Goal: Entertainment & Leisure: Browse casually

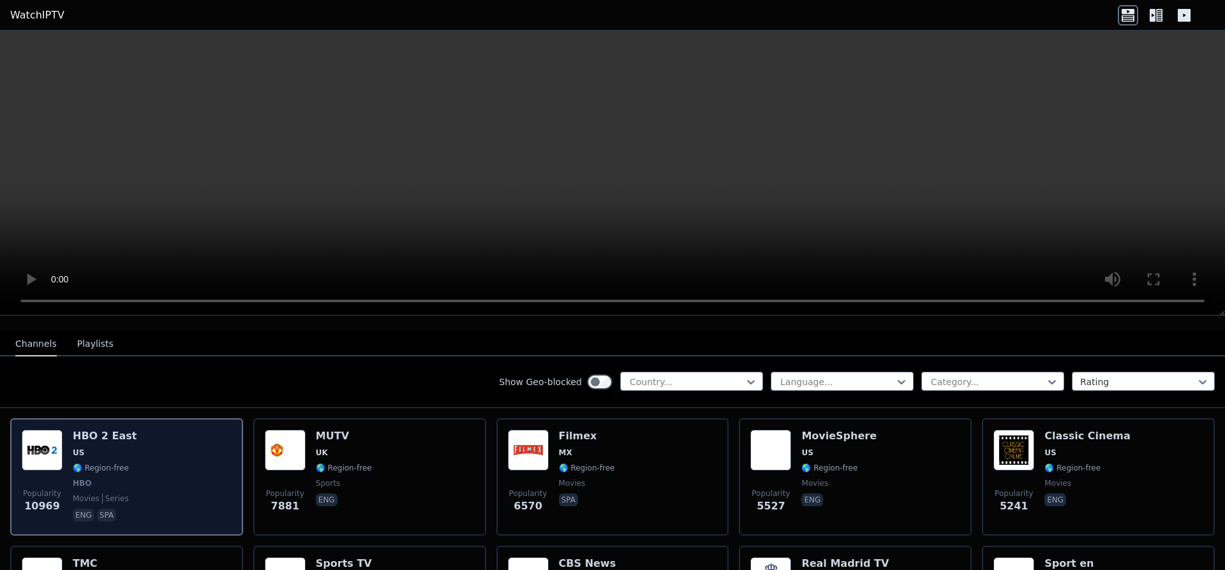
scroll to position [138, 0]
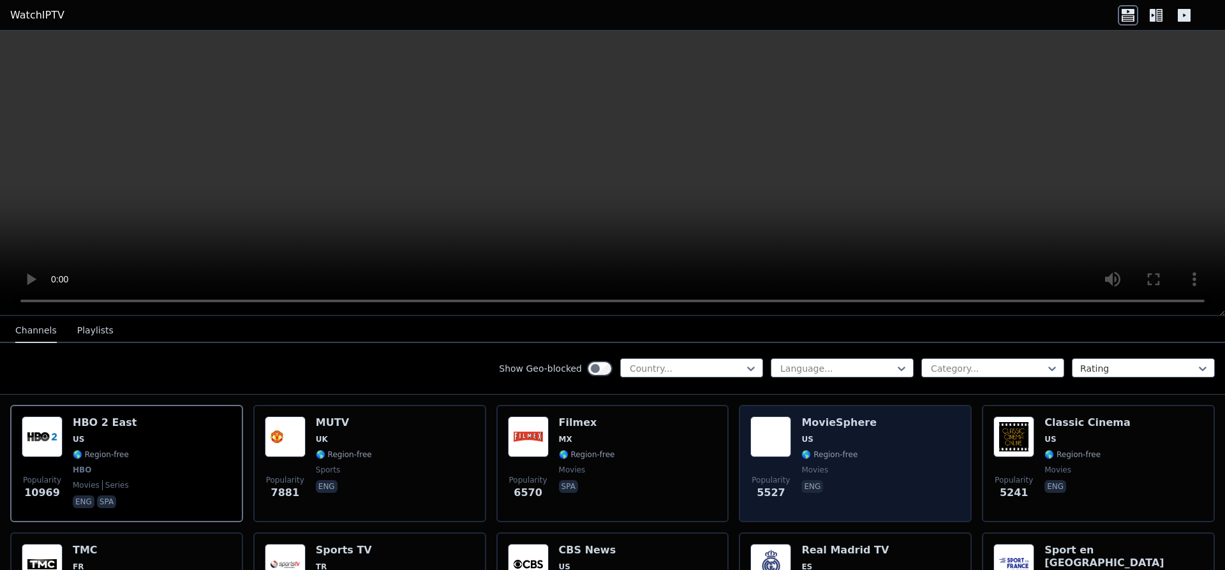
click at [875, 424] on div "Popularity 5527 MovieSphere US 🌎 Region-free movies eng" at bounding box center [855, 464] width 210 height 94
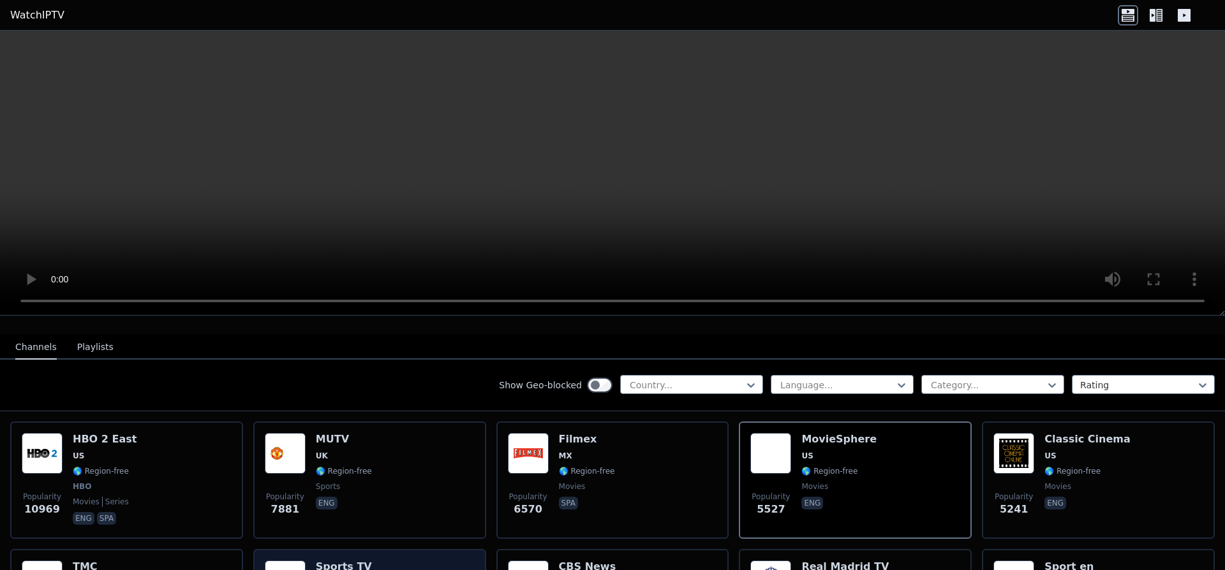
scroll to position [69, 0]
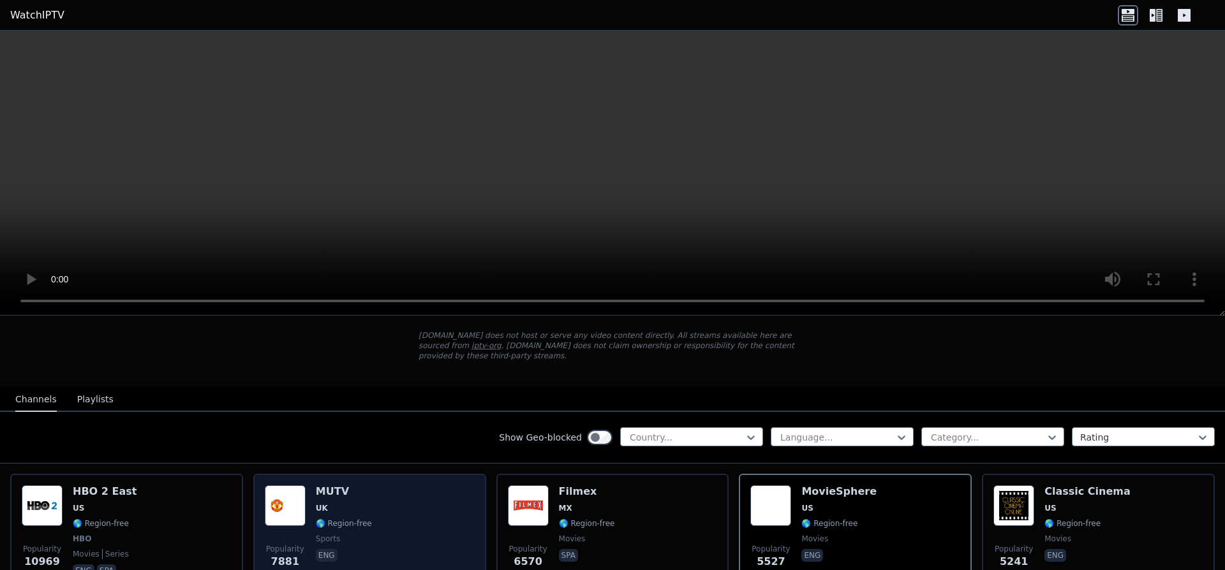
click at [437, 490] on div "Popularity 7881 MUTV [GEOGRAPHIC_DATA] 🌎 Region-free sports eng" at bounding box center [370, 532] width 210 height 94
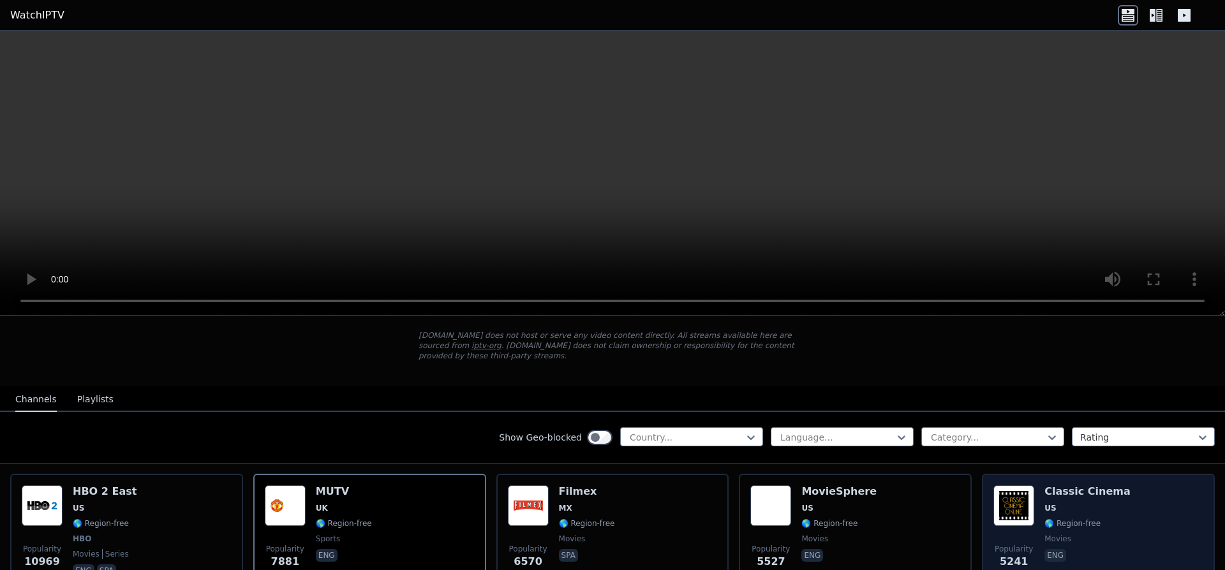
click at [1128, 499] on div "Popularity 5241 Classic Cinema US 🌎 Region-free movies eng" at bounding box center [1098, 532] width 210 height 94
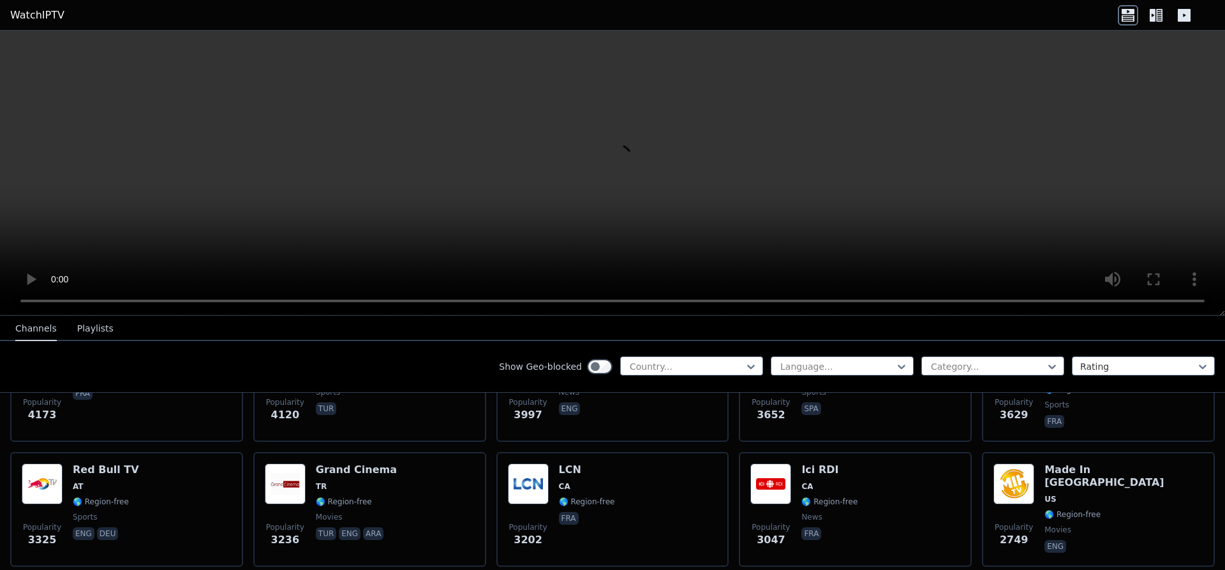
scroll to position [344, 0]
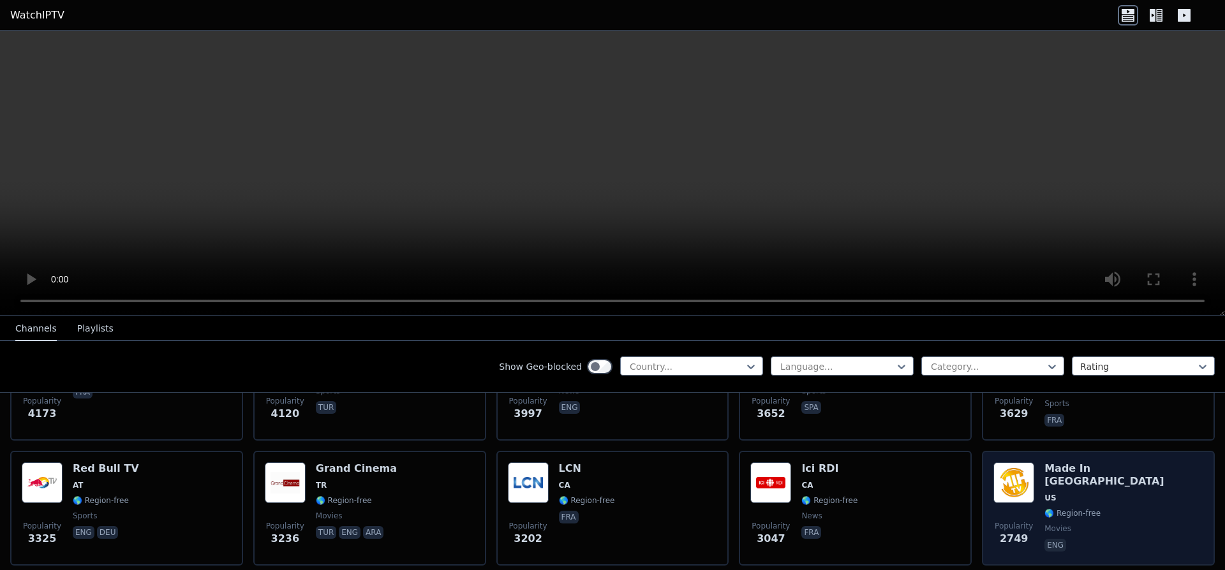
click at [1113, 508] on span "🌎 Region-free" at bounding box center [1123, 513] width 159 height 10
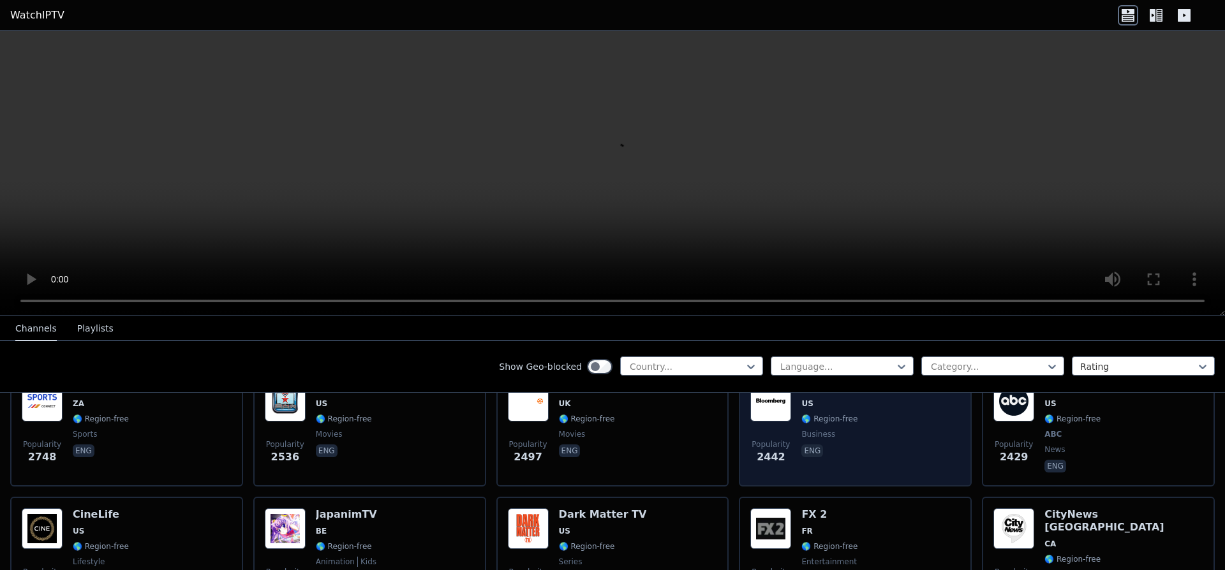
scroll to position [620, 0]
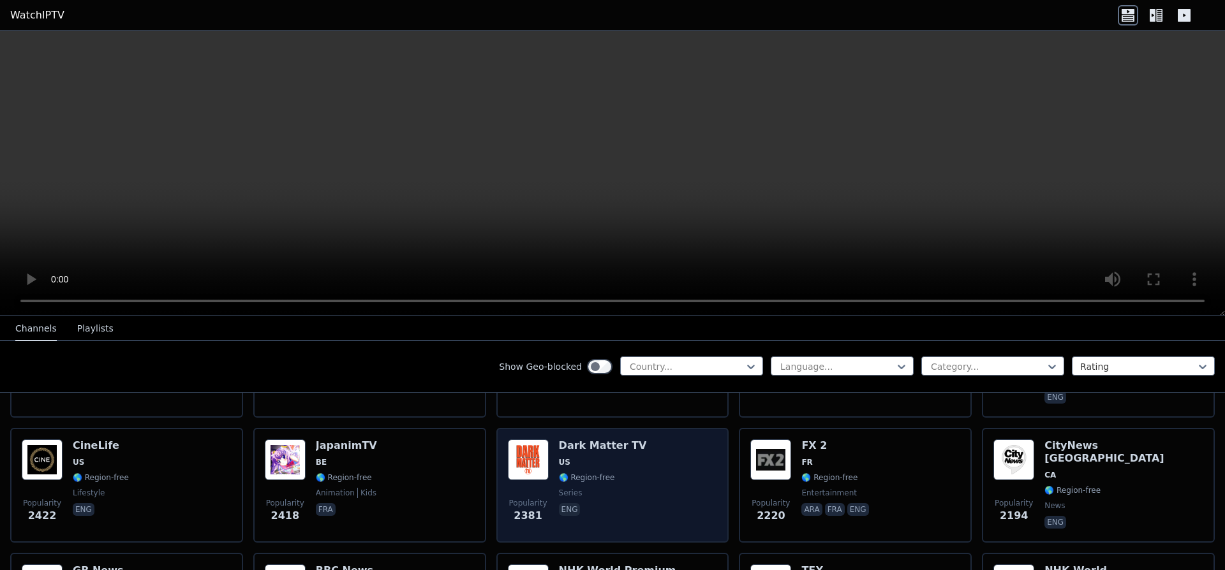
click at [688, 464] on div "Popularity 2381 Dark Matter TV US 🌎 Region-free series eng" at bounding box center [613, 485] width 210 height 92
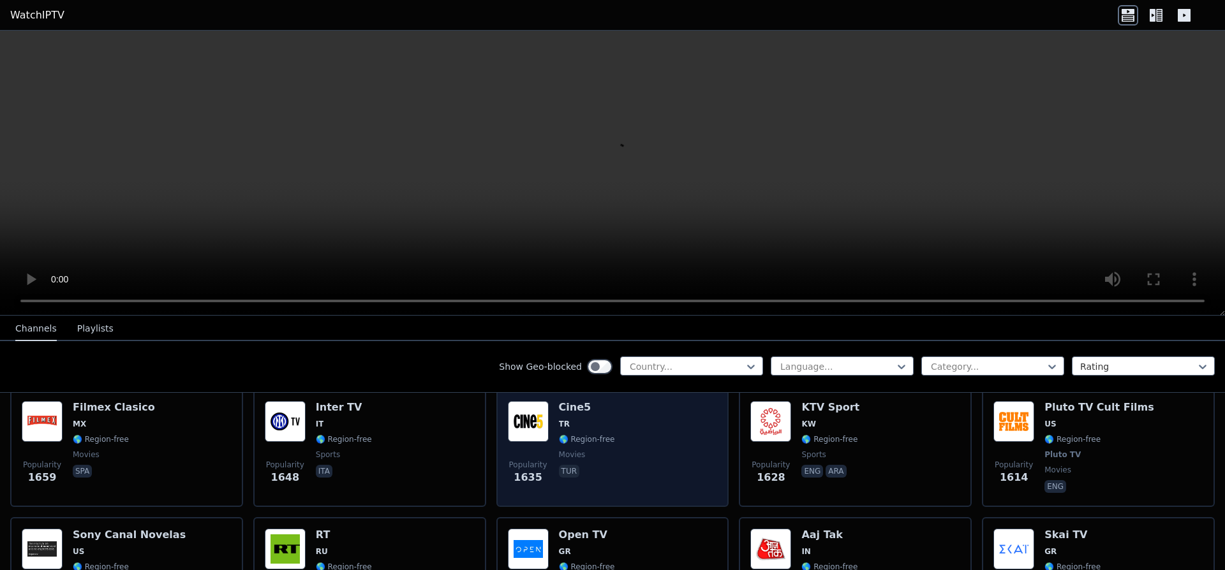
scroll to position [1102, 0]
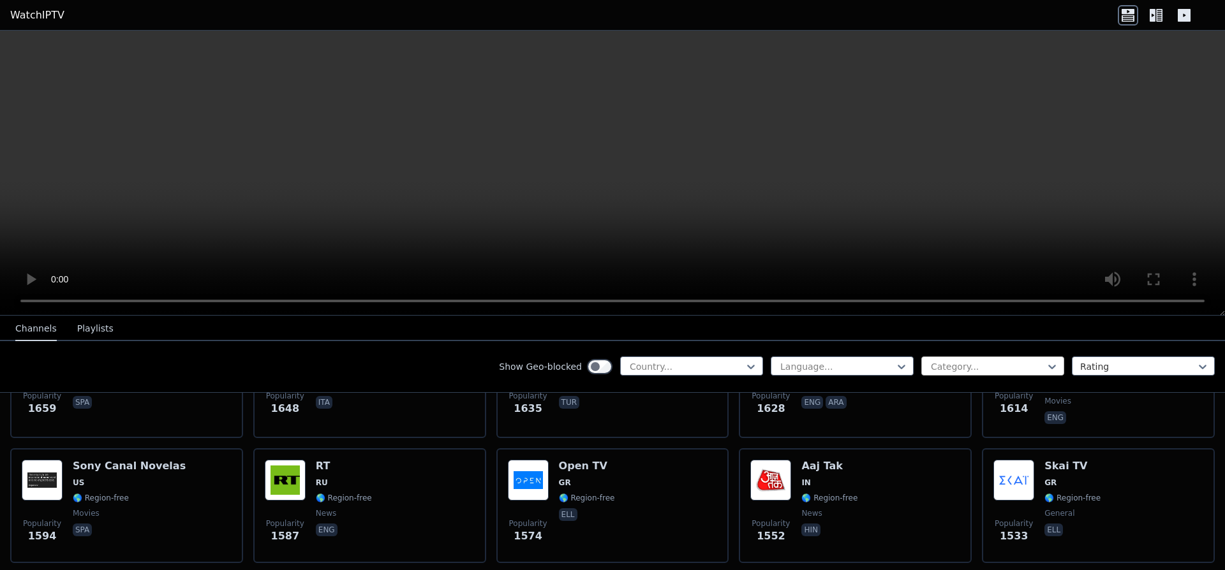
click at [953, 365] on div at bounding box center [987, 366] width 116 height 13
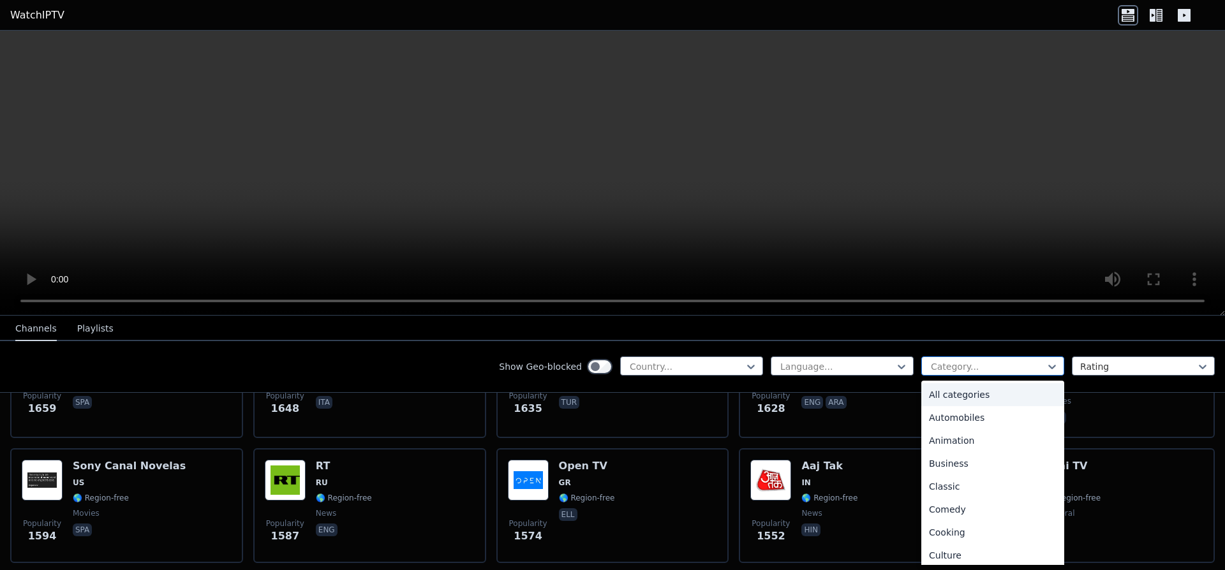
click at [953, 365] on div at bounding box center [987, 366] width 116 height 13
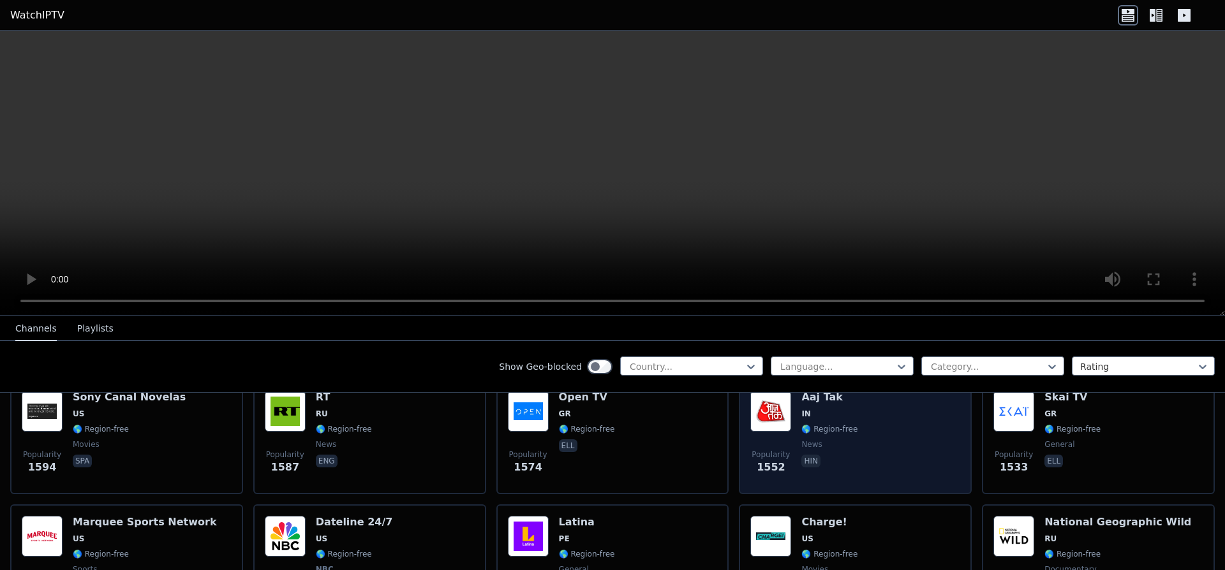
scroll to position [1240, 0]
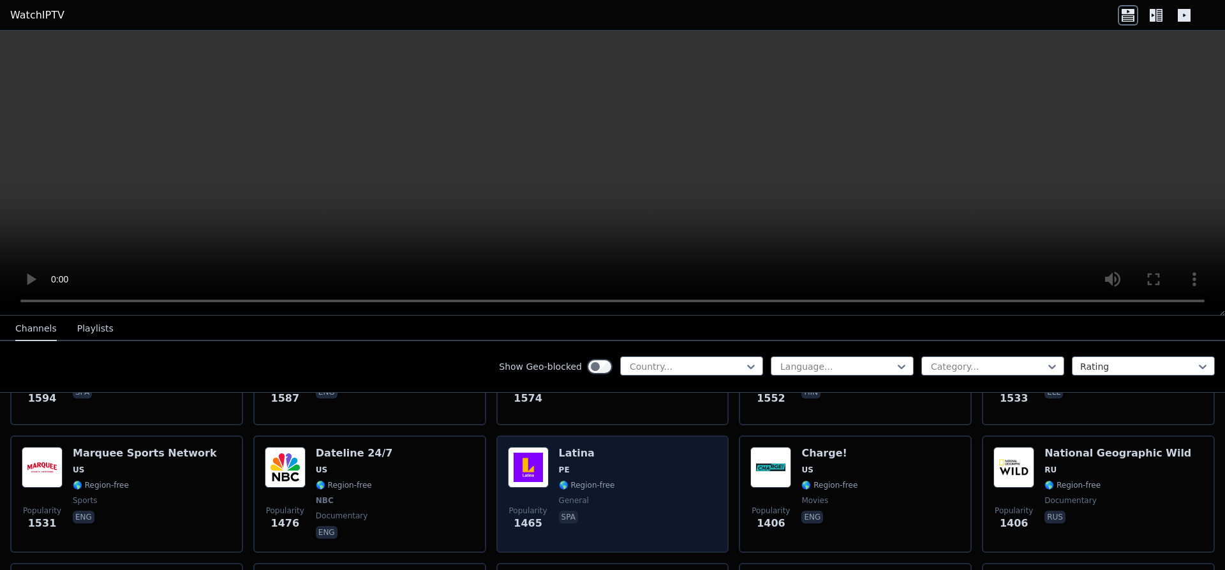
click at [662, 460] on div "Popularity 1465 Latina PE 🌎 Region-free general spa" at bounding box center [613, 494] width 210 height 94
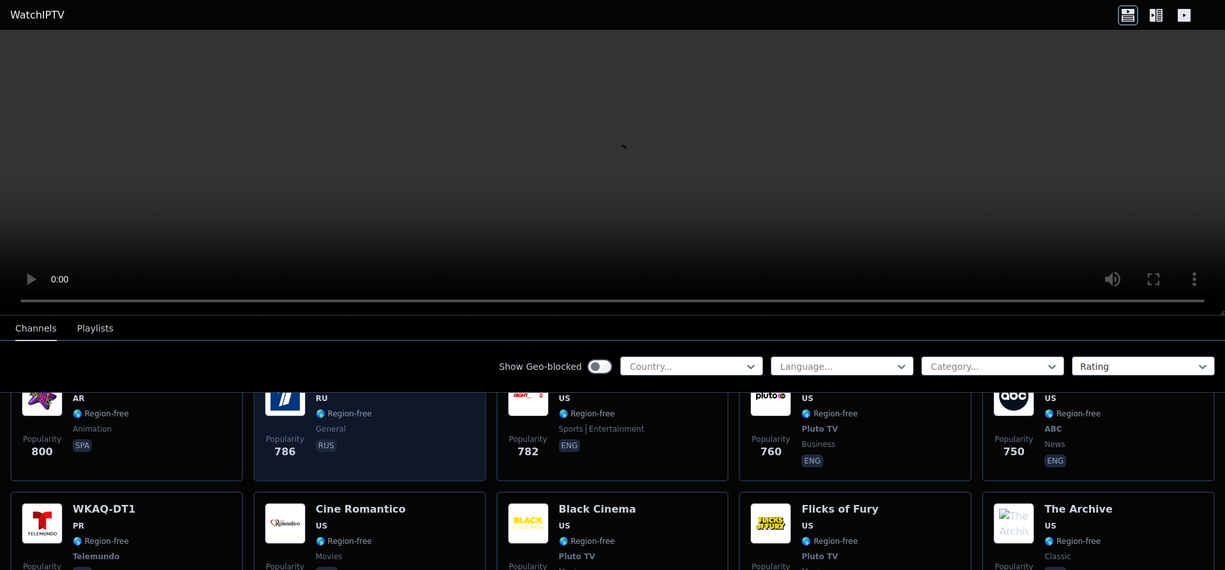
scroll to position [3031, 0]
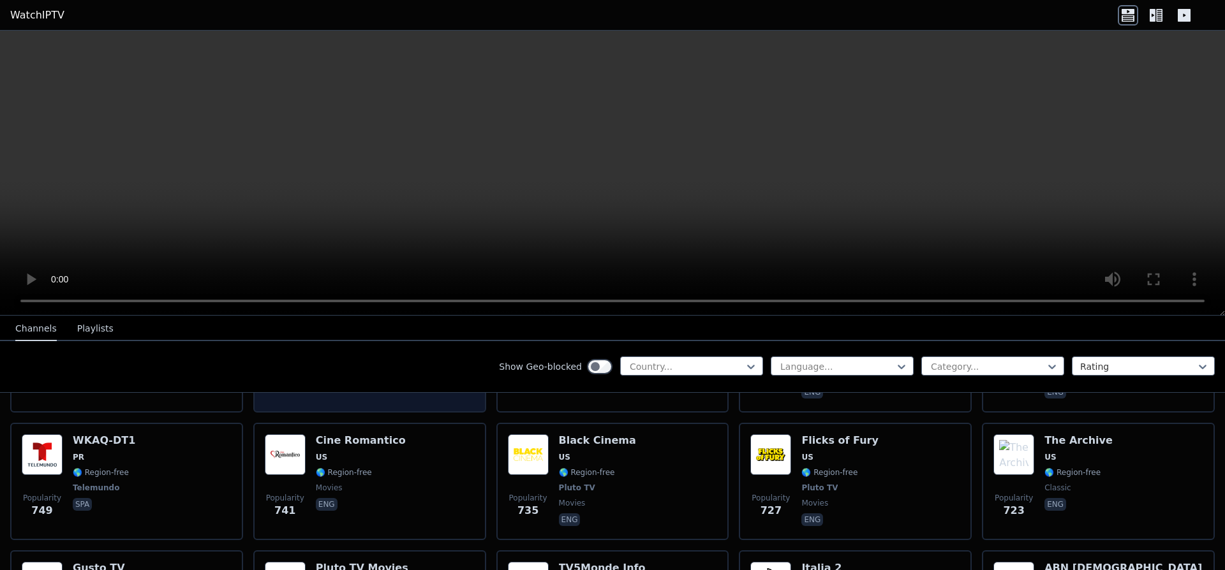
click at [439, 491] on div "Popularity 741 Cine Romantico US 🌎 Region-free movies eng" at bounding box center [370, 481] width 210 height 94
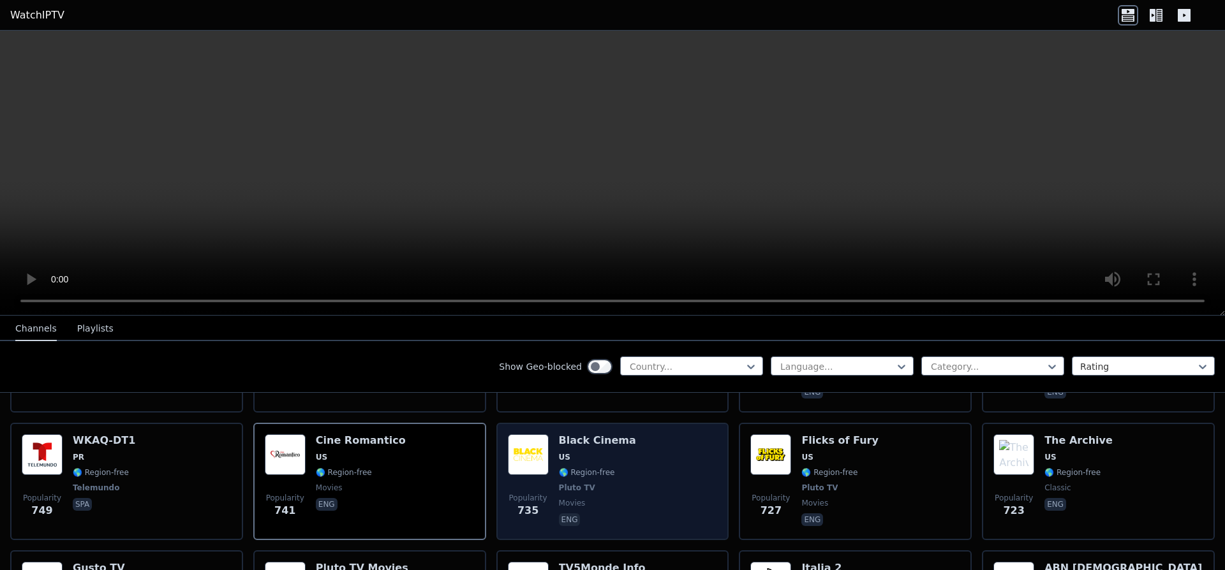
click at [634, 486] on div "Popularity 735 Black Cinema US 🌎 Region-free Pluto TV movies eng" at bounding box center [613, 481] width 210 height 94
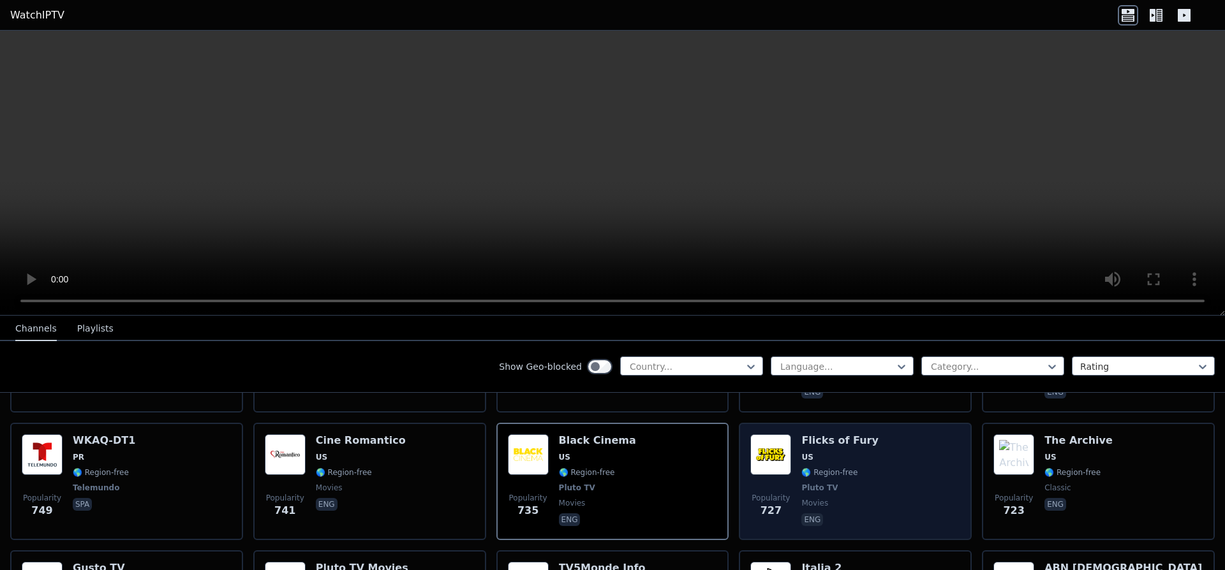
click at [882, 481] on div "Popularity 727 Flicks of Fury US 🌎 Region-free Pluto TV movies eng" at bounding box center [855, 481] width 210 height 94
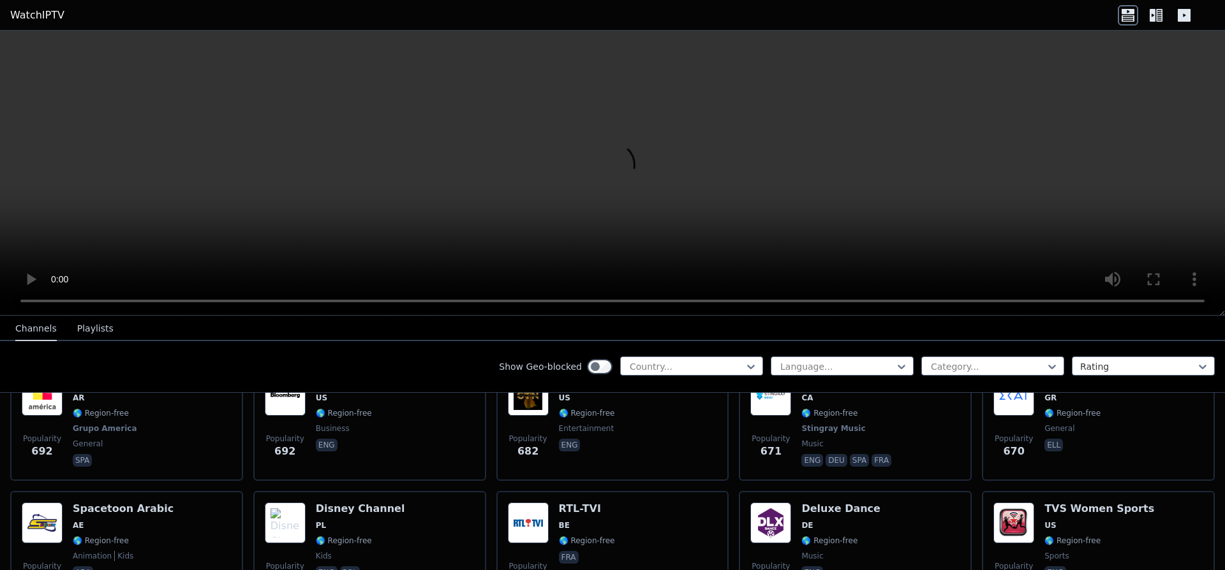
scroll to position [3513, 0]
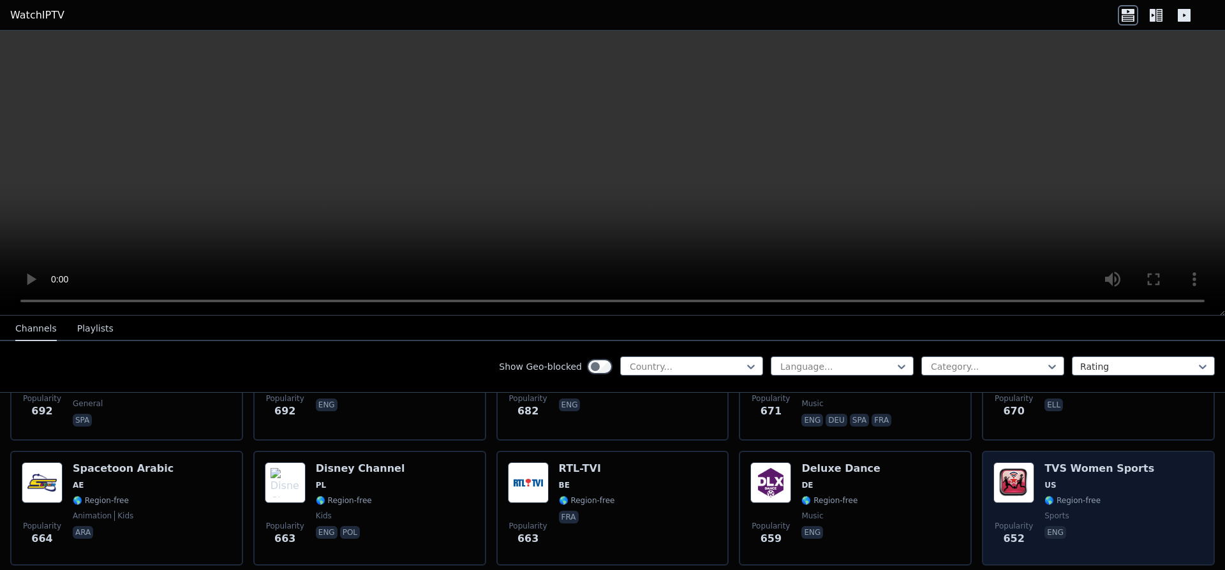
click at [1015, 480] on img at bounding box center [1013, 482] width 41 height 41
click at [1133, 496] on span "🌎 Region-free" at bounding box center [1099, 501] width 110 height 10
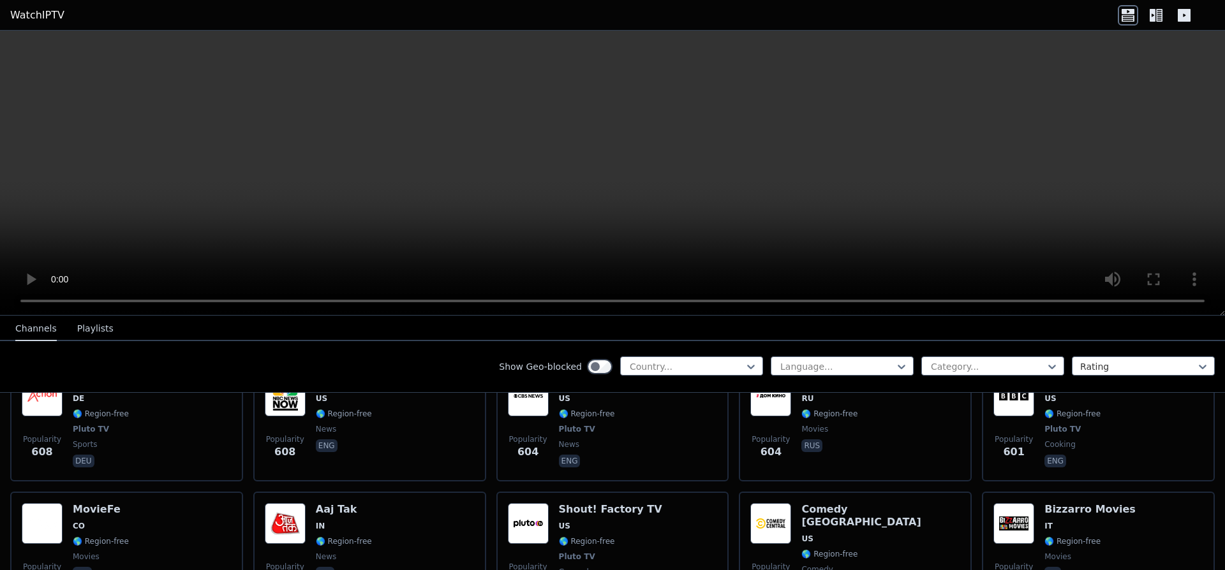
scroll to position [4202, 0]
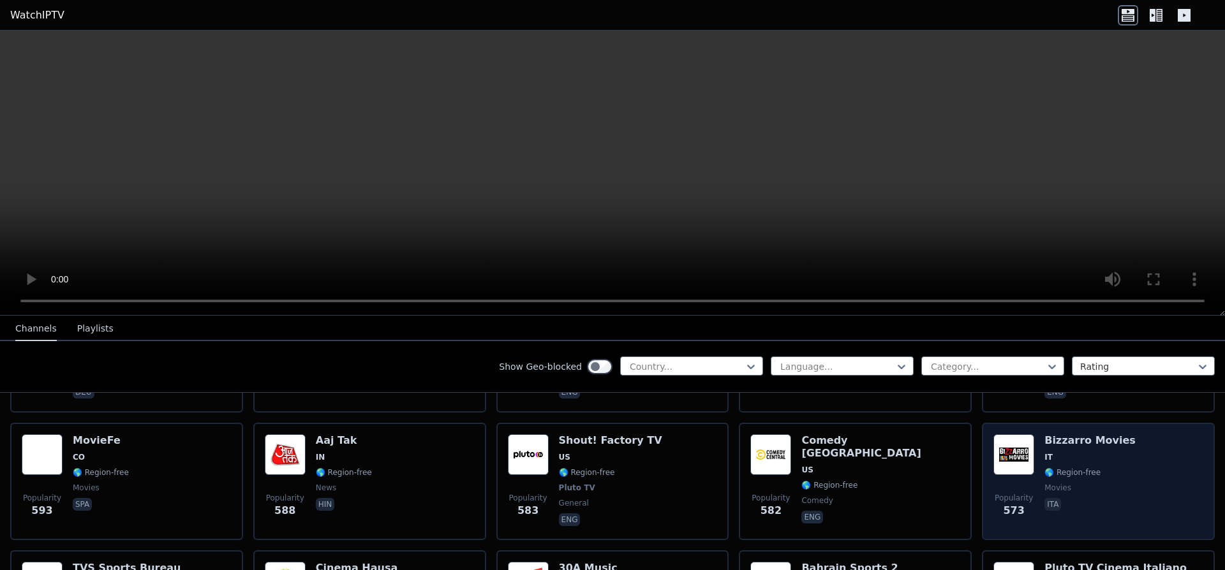
click at [1019, 434] on img at bounding box center [1013, 454] width 41 height 41
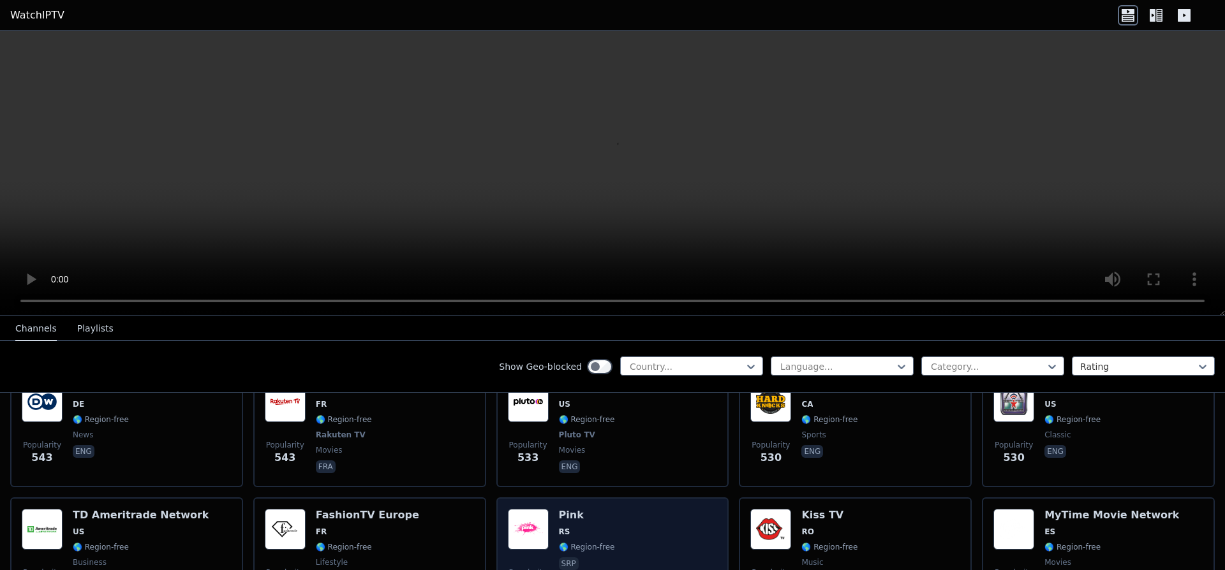
scroll to position [4615, 0]
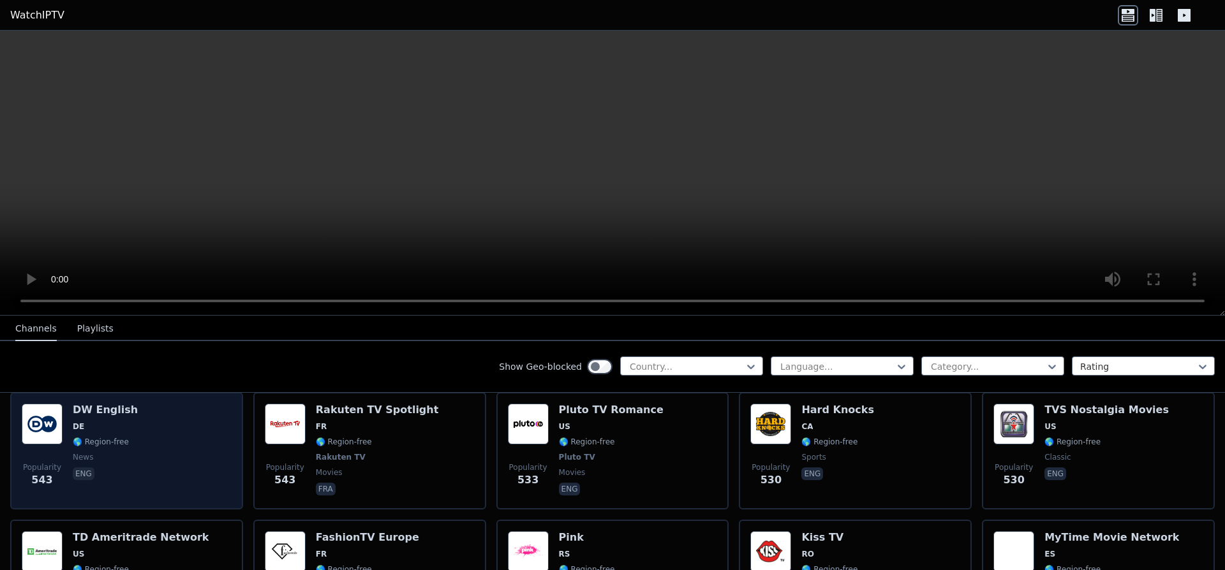
click at [161, 445] on div "Popularity 543 DW English DE 🌎 Region-free news eng" at bounding box center [127, 451] width 210 height 94
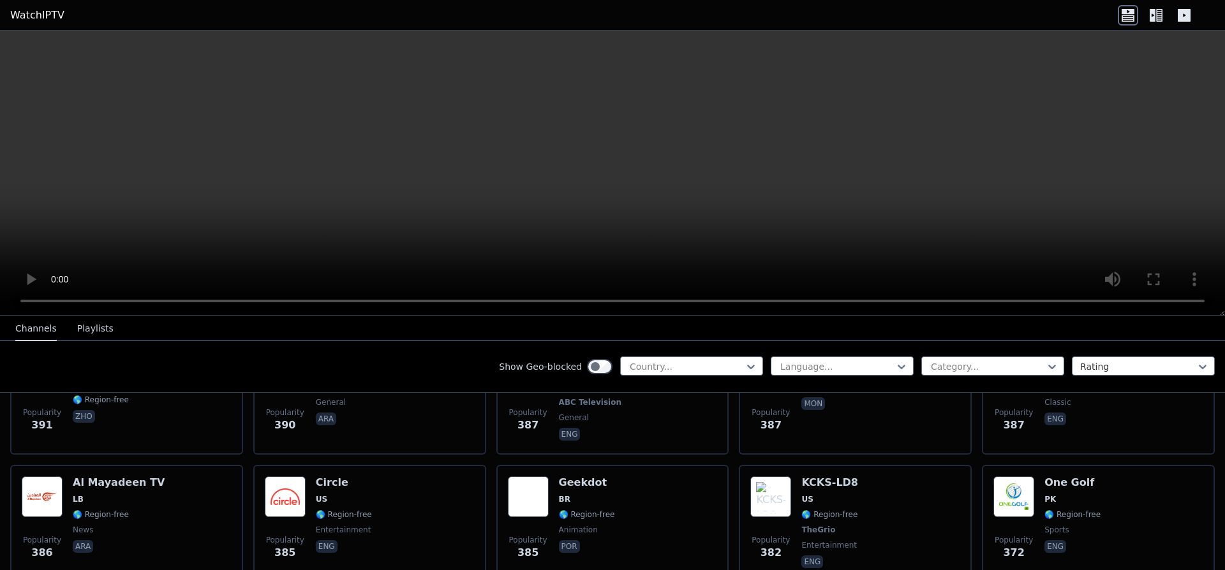
scroll to position [6349, 0]
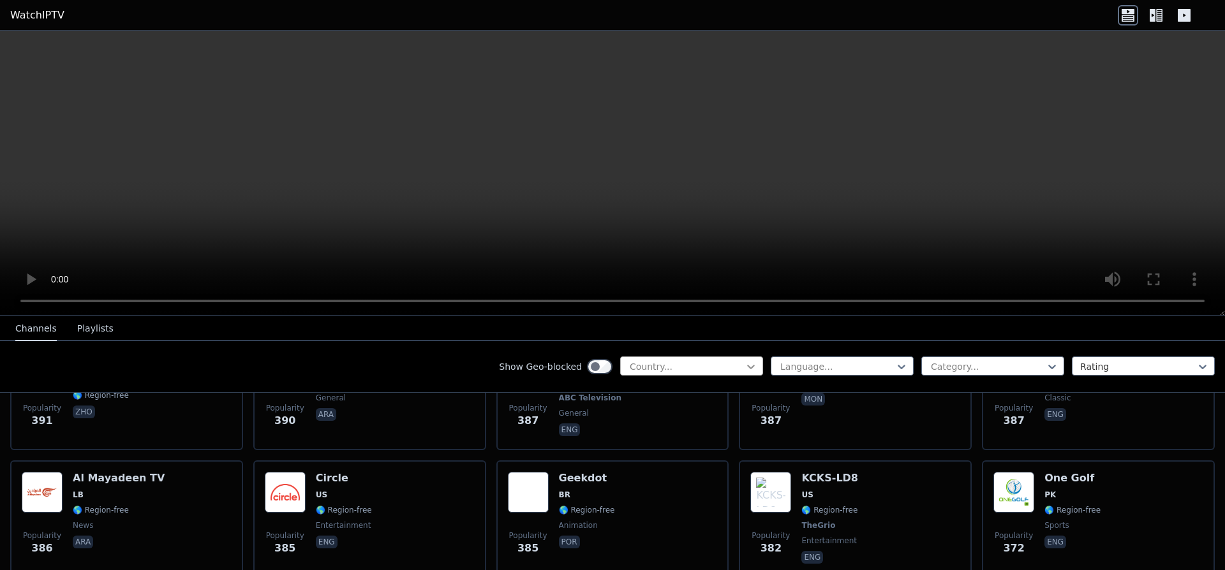
click at [748, 365] on icon at bounding box center [750, 366] width 13 height 13
click at [748, 364] on icon at bounding box center [750, 366] width 13 height 13
click at [749, 363] on icon at bounding box center [750, 366] width 13 height 13
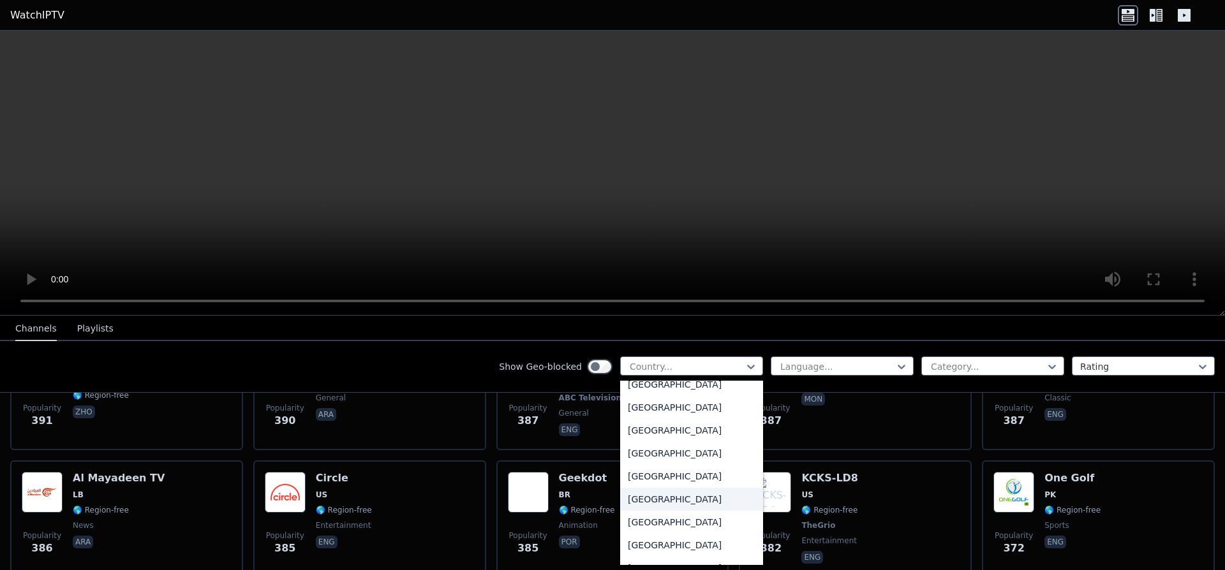
scroll to position [4478, 0]
click at [668, 426] on div "[GEOGRAPHIC_DATA]" at bounding box center [691, 430] width 143 height 23
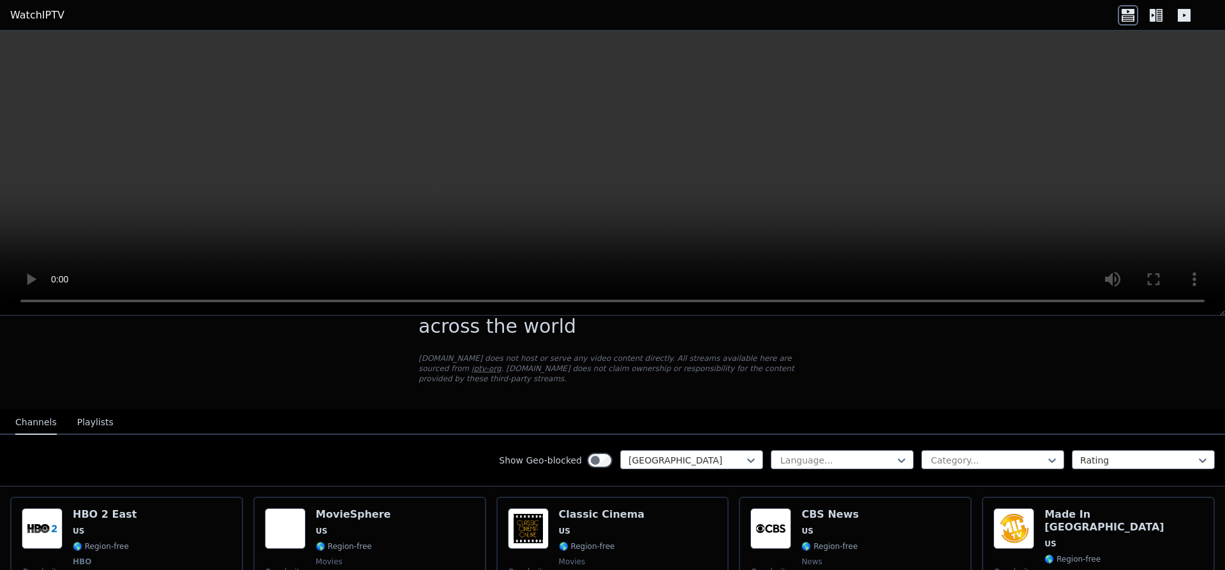
scroll to position [69, 0]
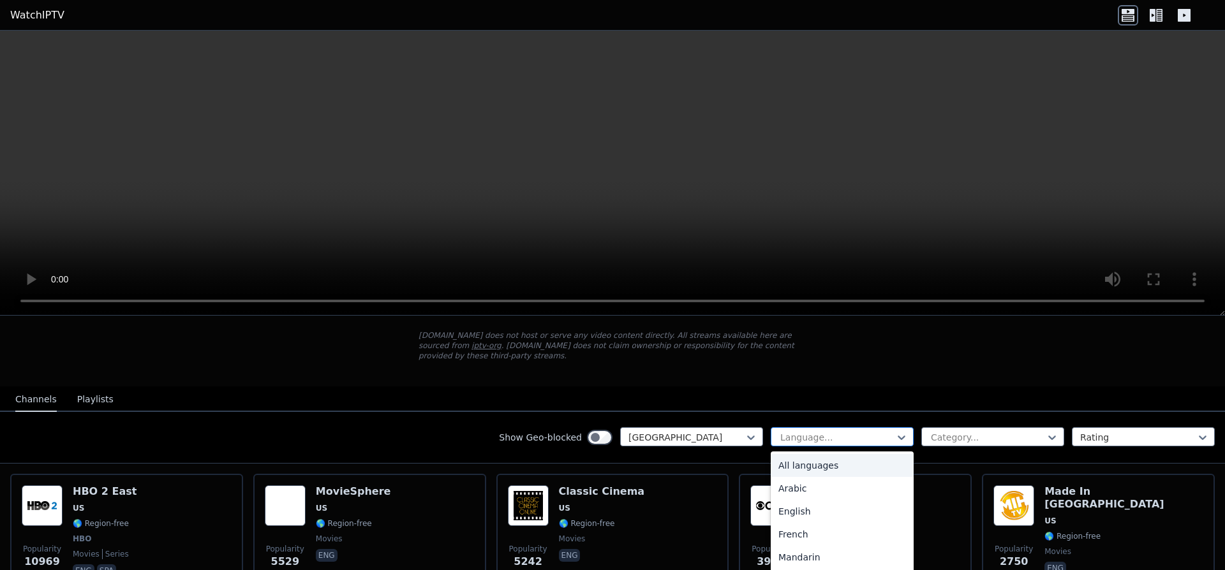
click at [785, 431] on div at bounding box center [837, 437] width 116 height 13
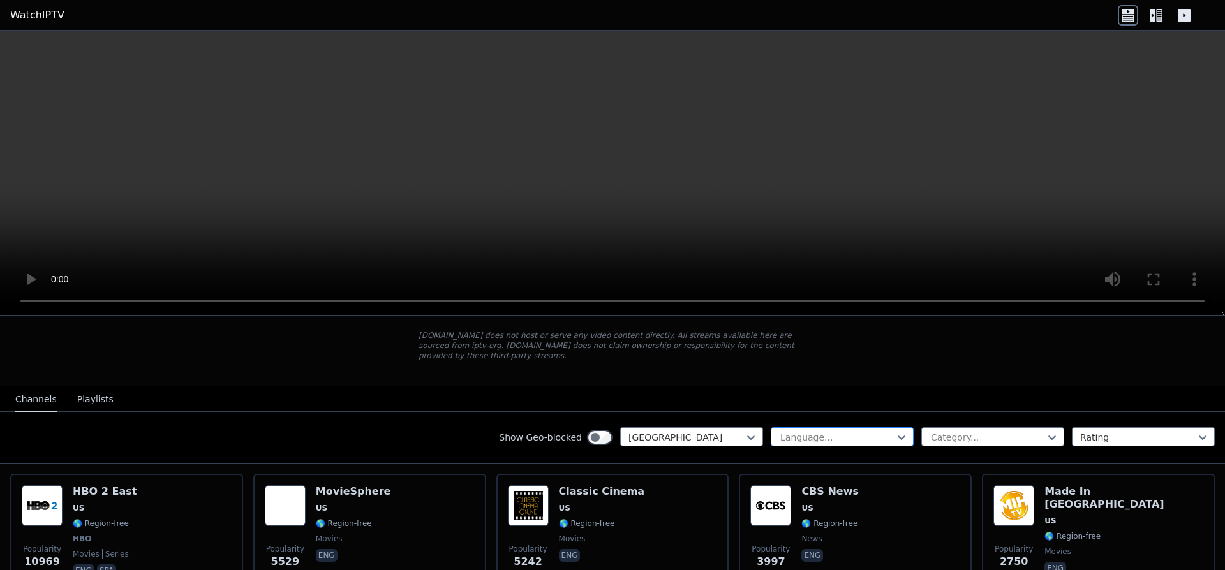
click at [785, 431] on div at bounding box center [837, 437] width 116 height 13
click at [938, 431] on div at bounding box center [987, 437] width 116 height 13
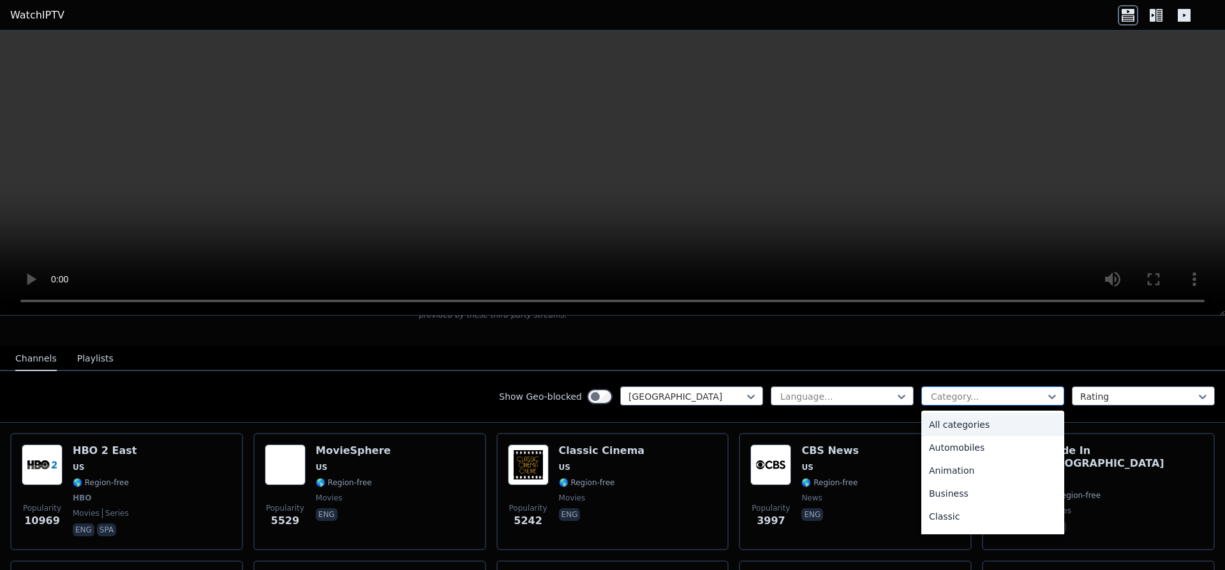
scroll to position [138, 0]
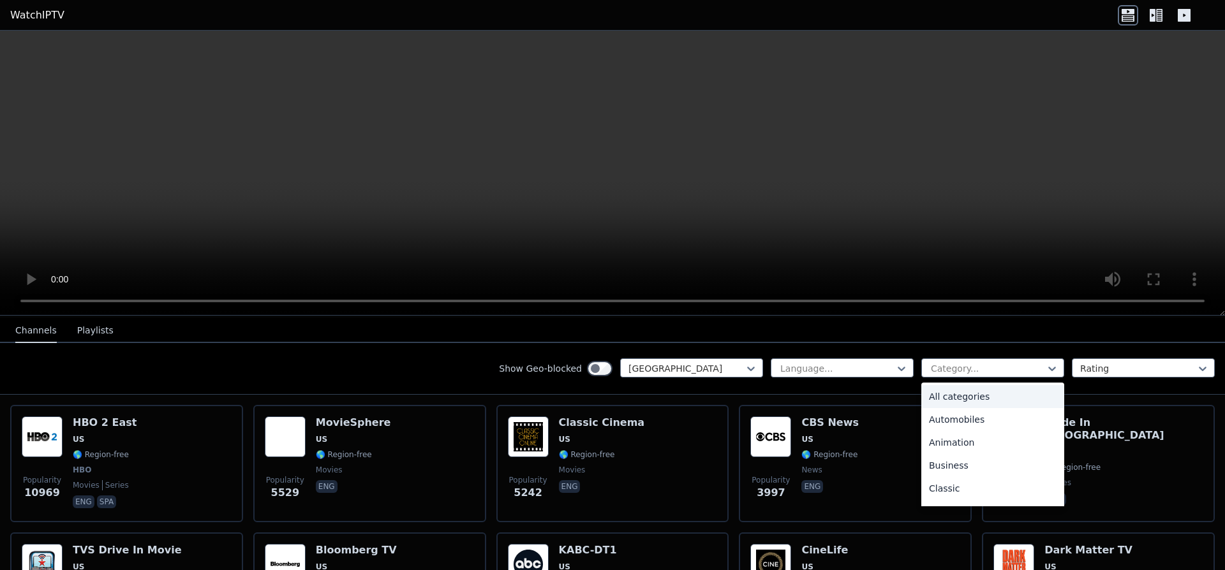
click at [969, 397] on div "All categories" at bounding box center [992, 396] width 143 height 23
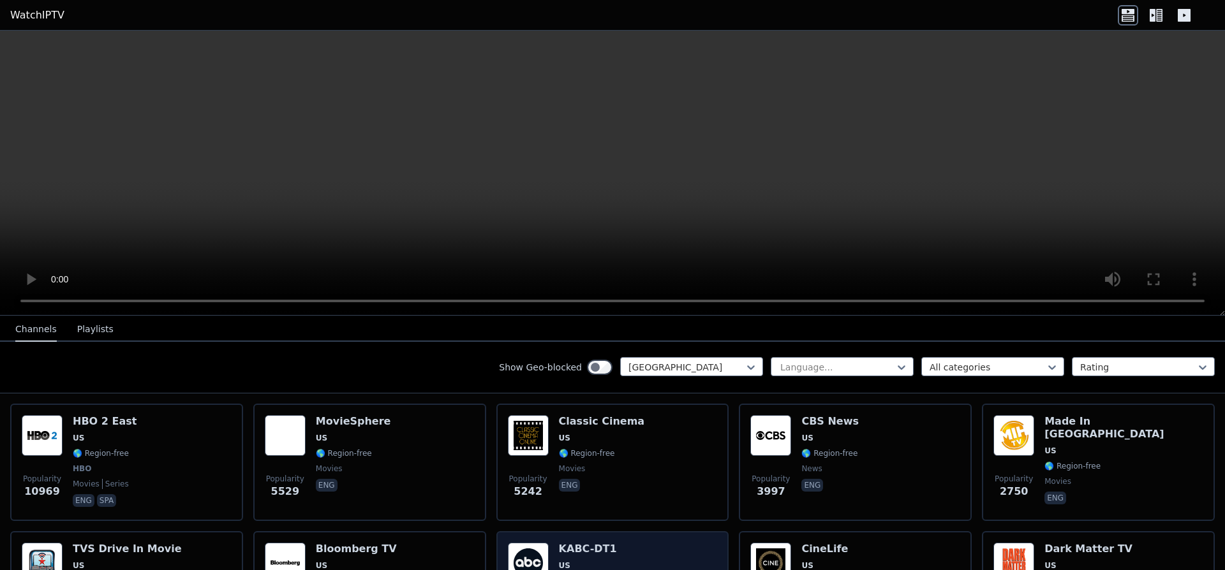
scroll to position [138, 0]
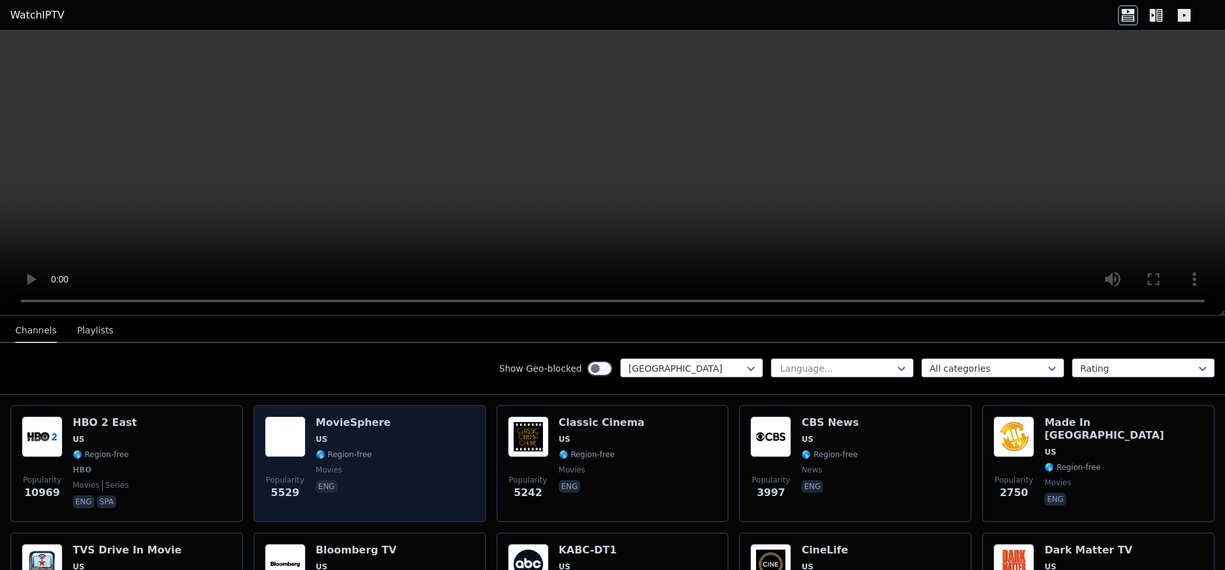
click at [385, 466] on div "Popularity 5529 MovieSphere US 🌎 Region-free movies eng" at bounding box center [370, 464] width 210 height 94
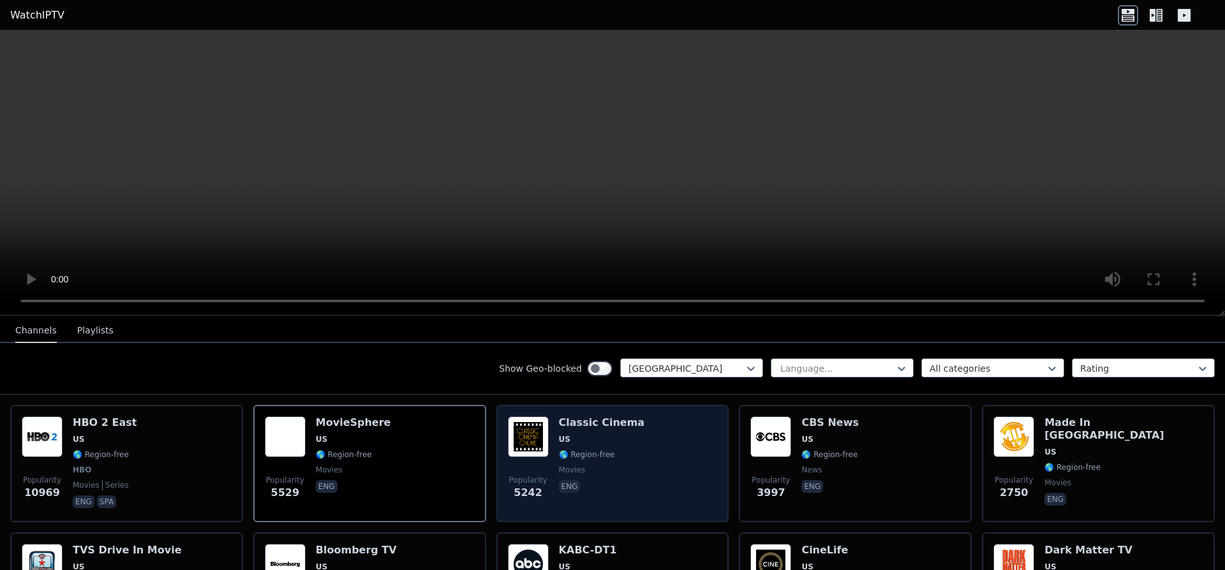
click at [613, 492] on div "Classic Cinema US 🌎 Region-free movies eng" at bounding box center [602, 464] width 86 height 94
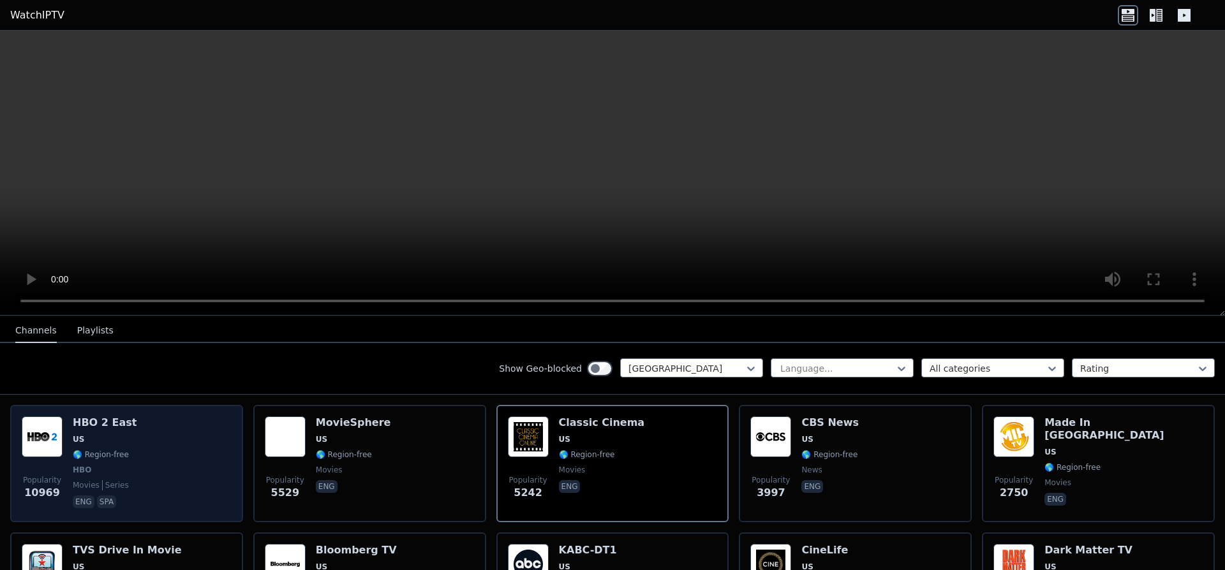
click at [228, 462] on div "Popularity 10969 HBO 2 East US 🌎 Region-free HBO movies series eng spa" at bounding box center [127, 464] width 210 height 94
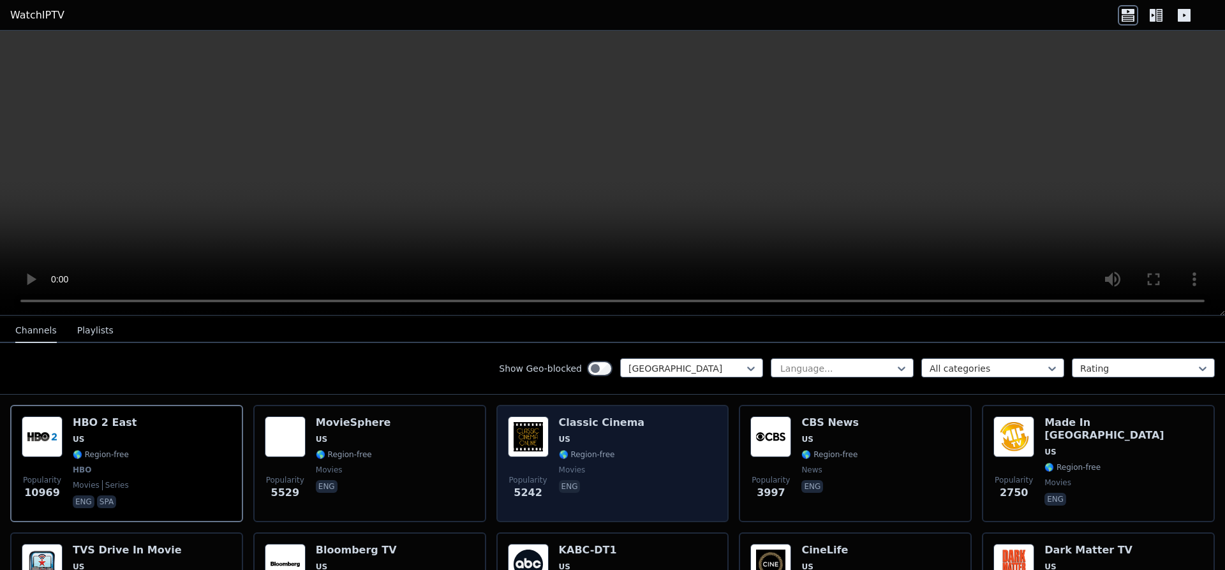
click at [694, 490] on div "Popularity 5242 Classic Cinema US 🌎 Region-free movies eng" at bounding box center [613, 464] width 210 height 94
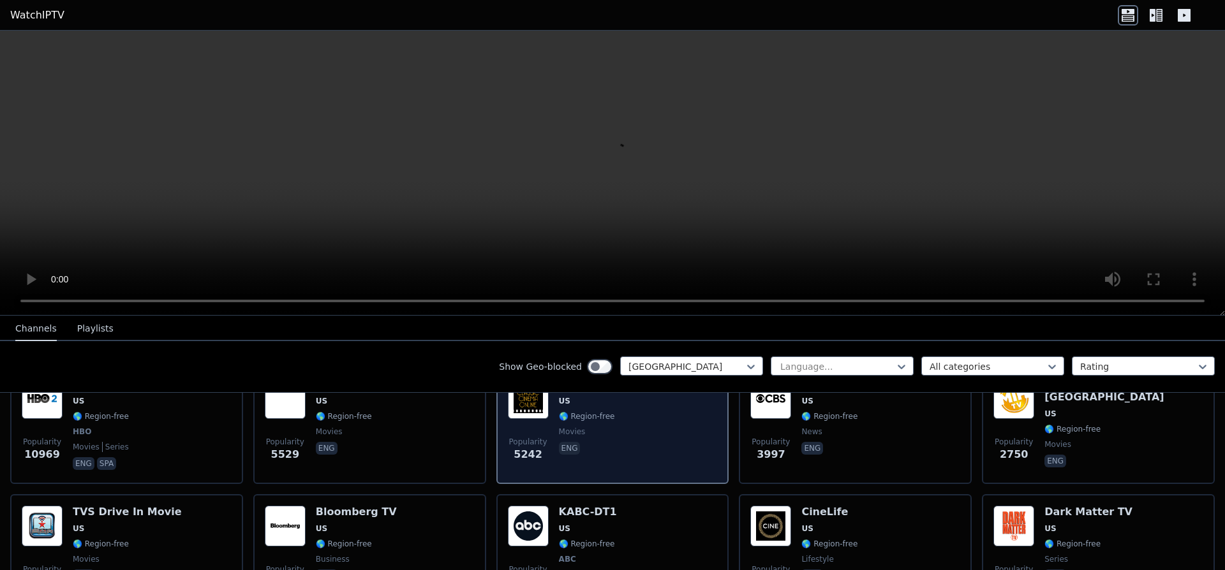
scroll to position [207, 0]
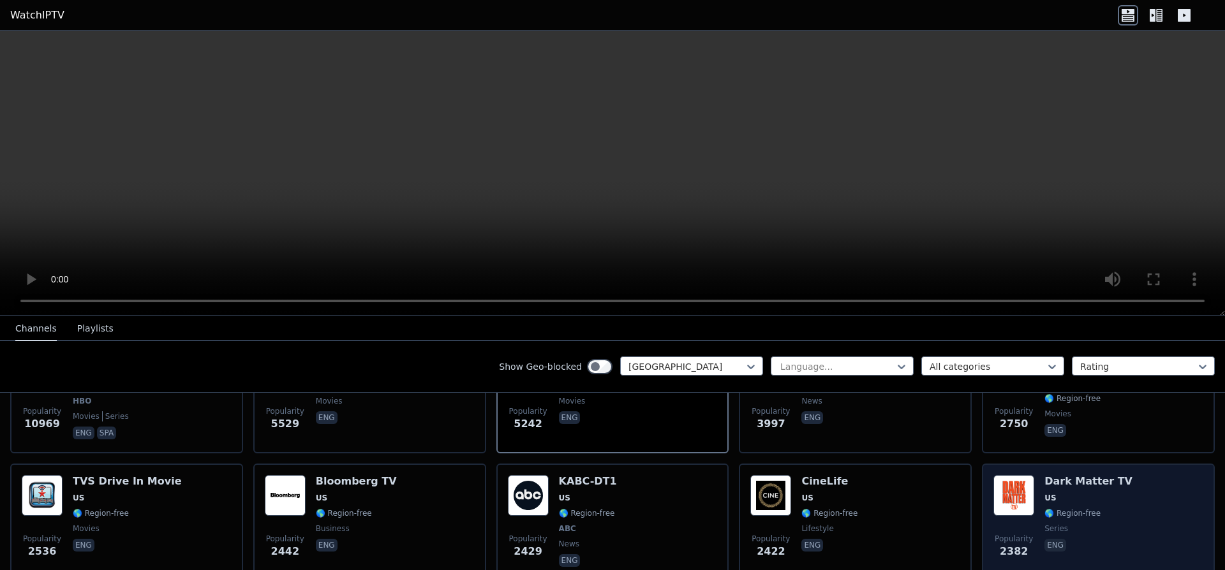
click at [1017, 482] on img at bounding box center [1013, 495] width 41 height 41
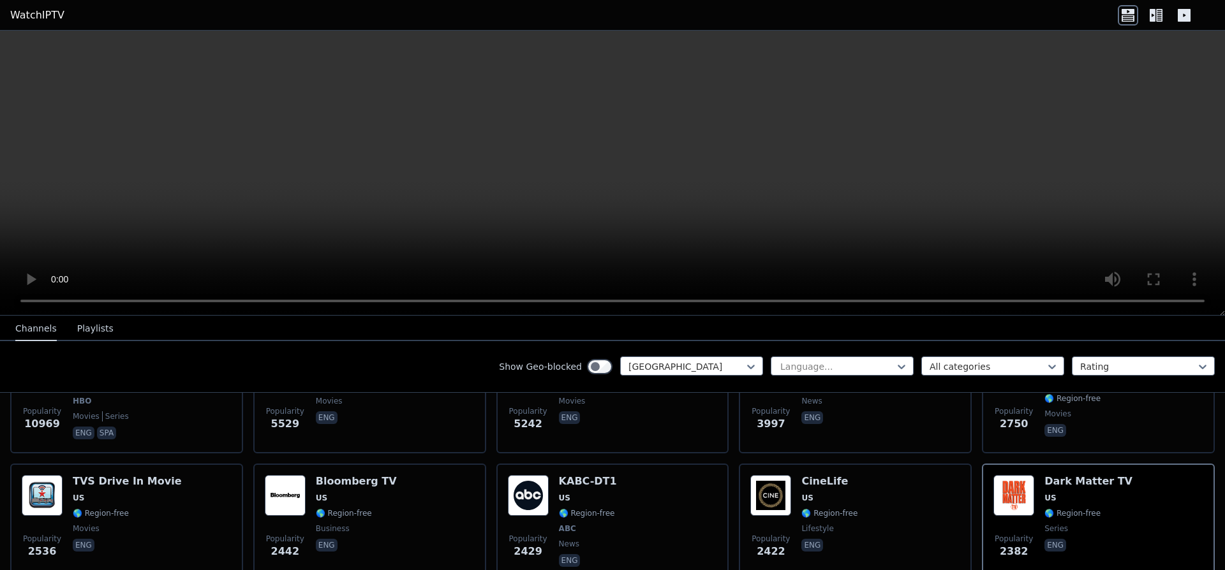
click at [85, 325] on button "Playlists" at bounding box center [95, 329] width 36 height 24
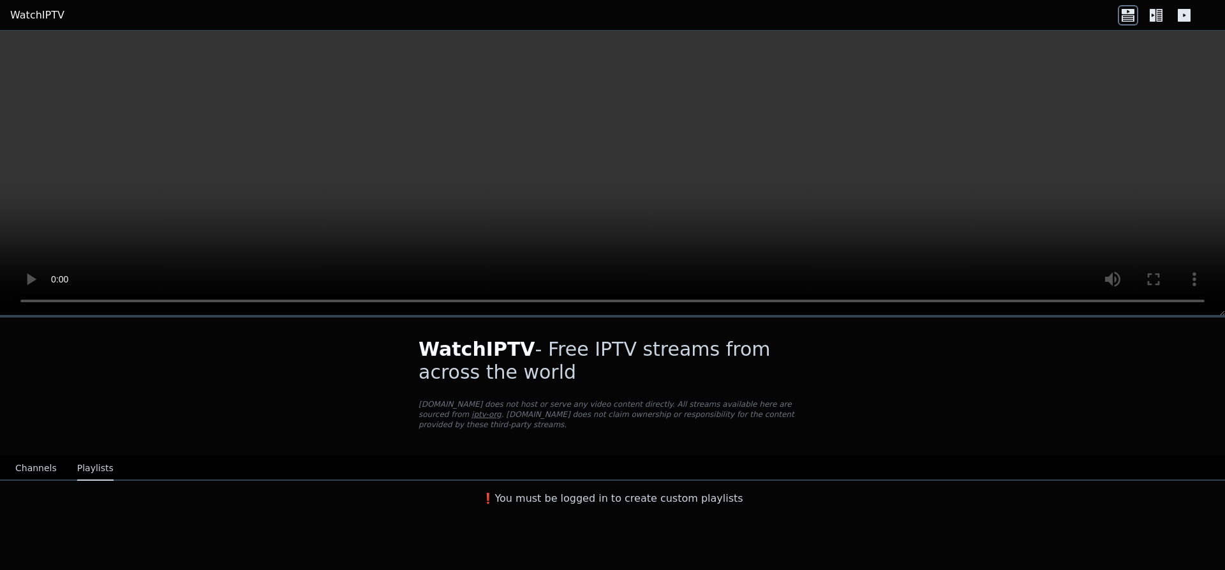
scroll to position [0, 0]
click at [40, 461] on button "Channels" at bounding box center [35, 469] width 41 height 24
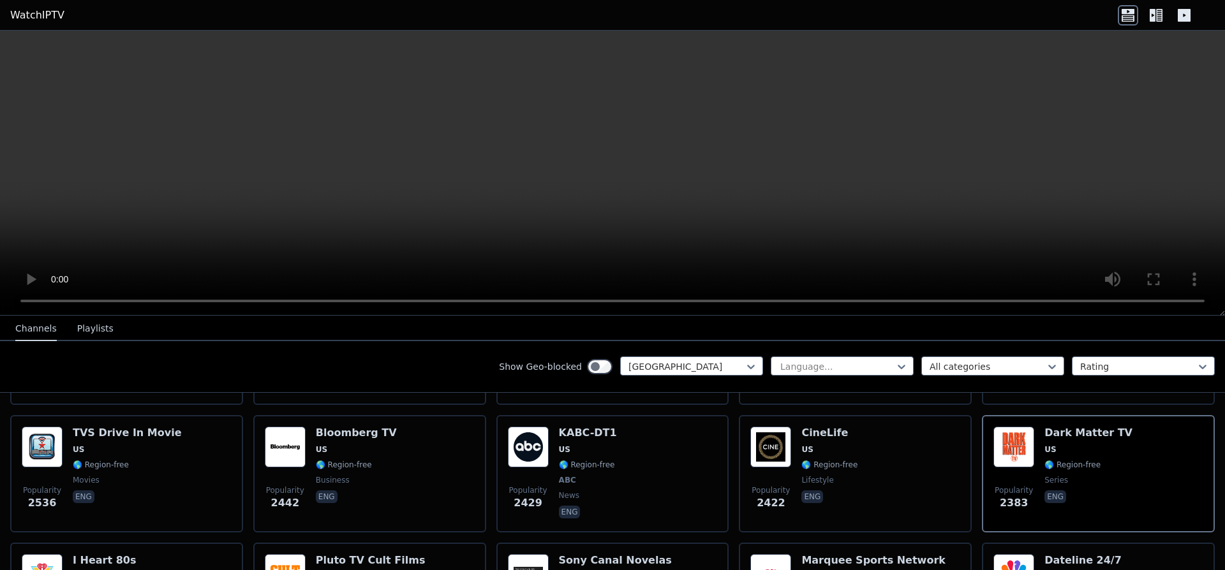
scroll to position [276, 0]
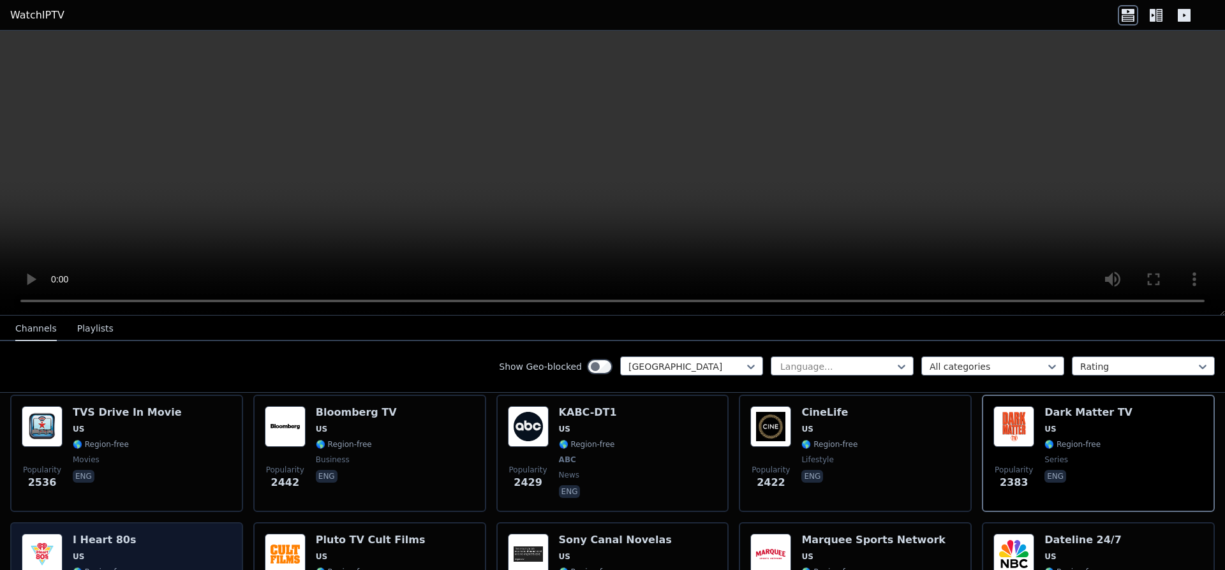
click at [122, 536] on div "I Heart 80s US 🌎 Region-free music eng" at bounding box center [104, 581] width 63 height 94
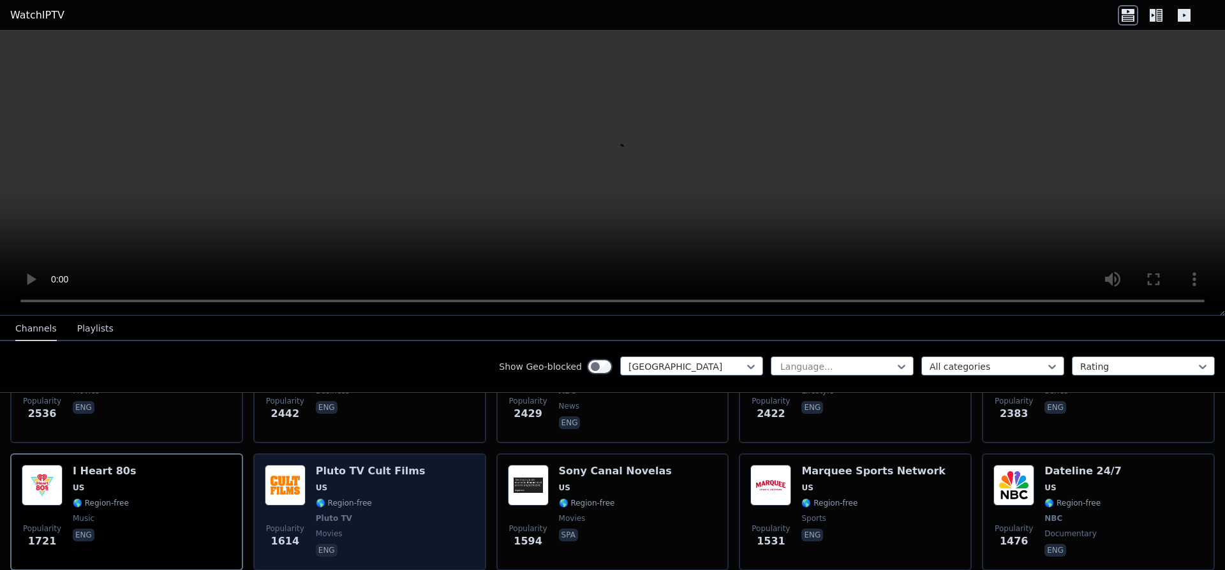
scroll to position [413, 0]
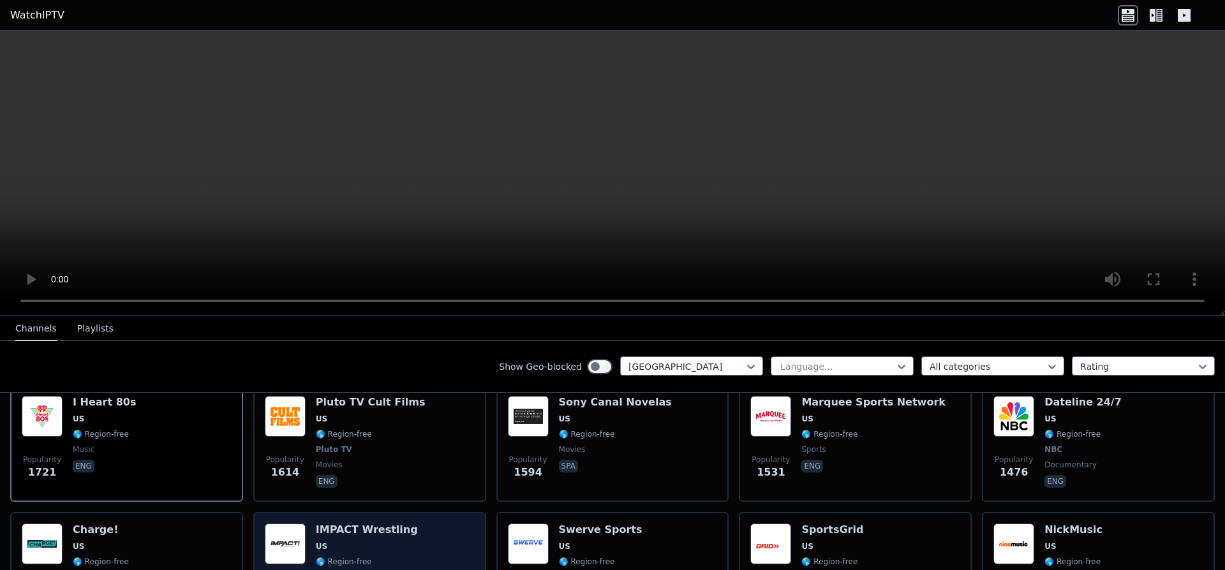
click at [409, 537] on div "Popularity 1351 IMPACT Wrestling US 🌎 Region-free sports eng" at bounding box center [370, 571] width 210 height 94
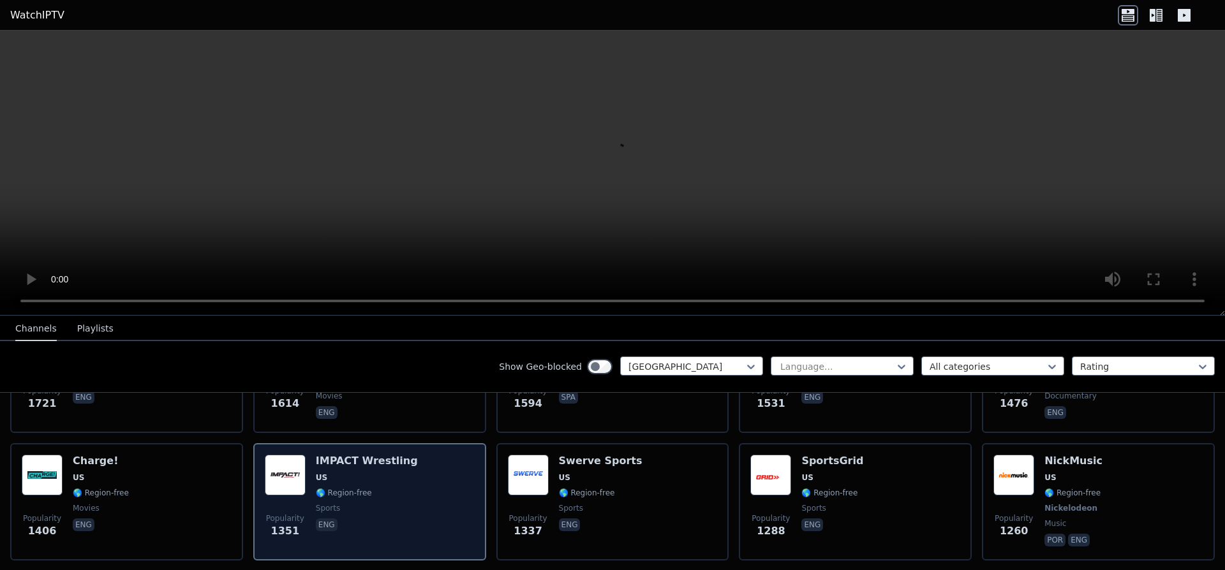
scroll to position [551, 0]
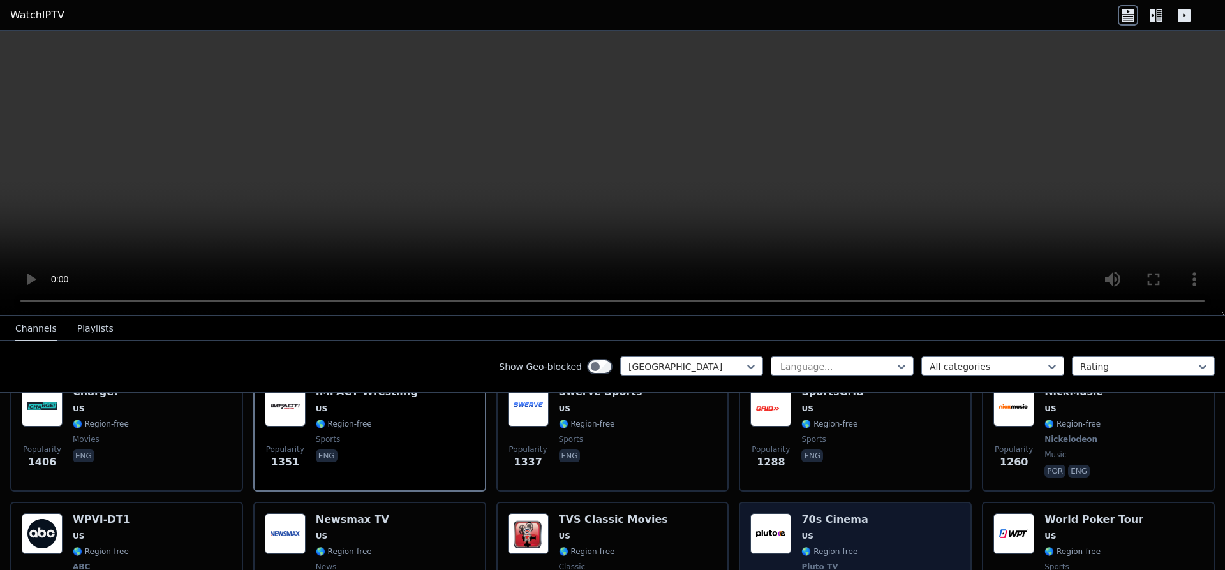
click at [910, 532] on div "Popularity 1093 70s Cinema US 🌎 Region-free Pluto TV movies eng" at bounding box center [855, 560] width 210 height 94
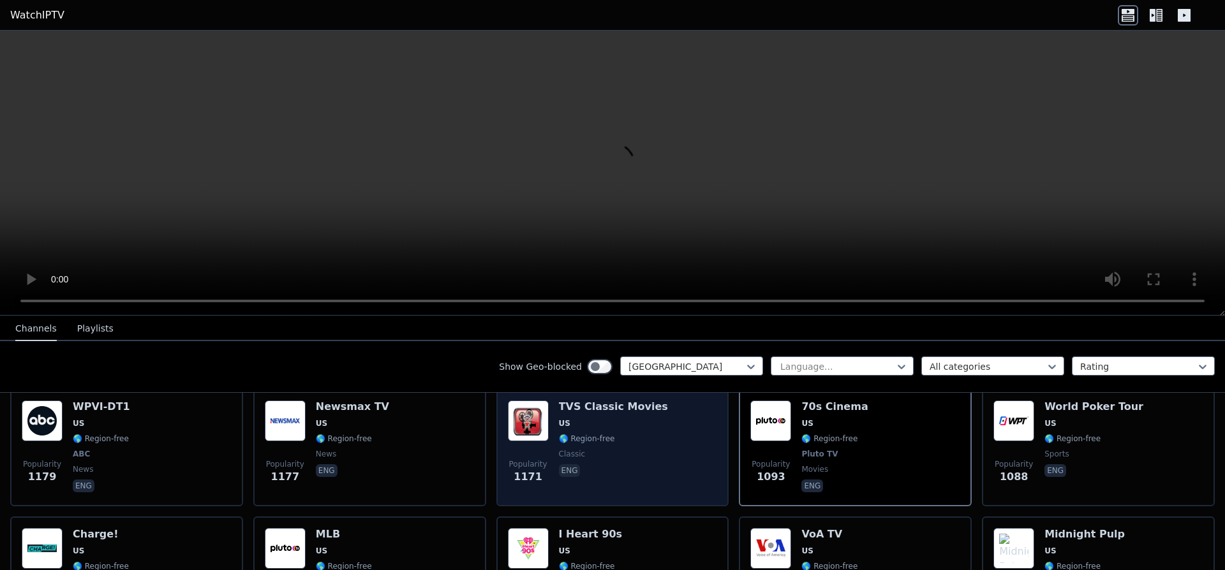
scroll to position [689, 0]
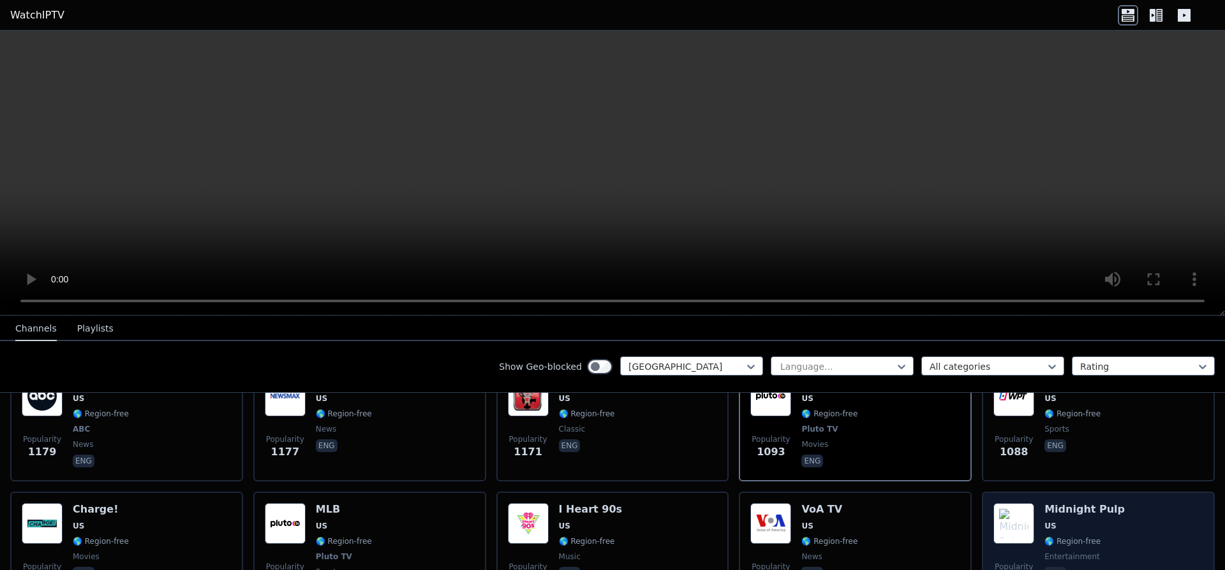
click at [1142, 517] on div "Popularity 1008 Midnight Pulp US 🌎 Region-free entertainment eng" at bounding box center [1098, 550] width 210 height 94
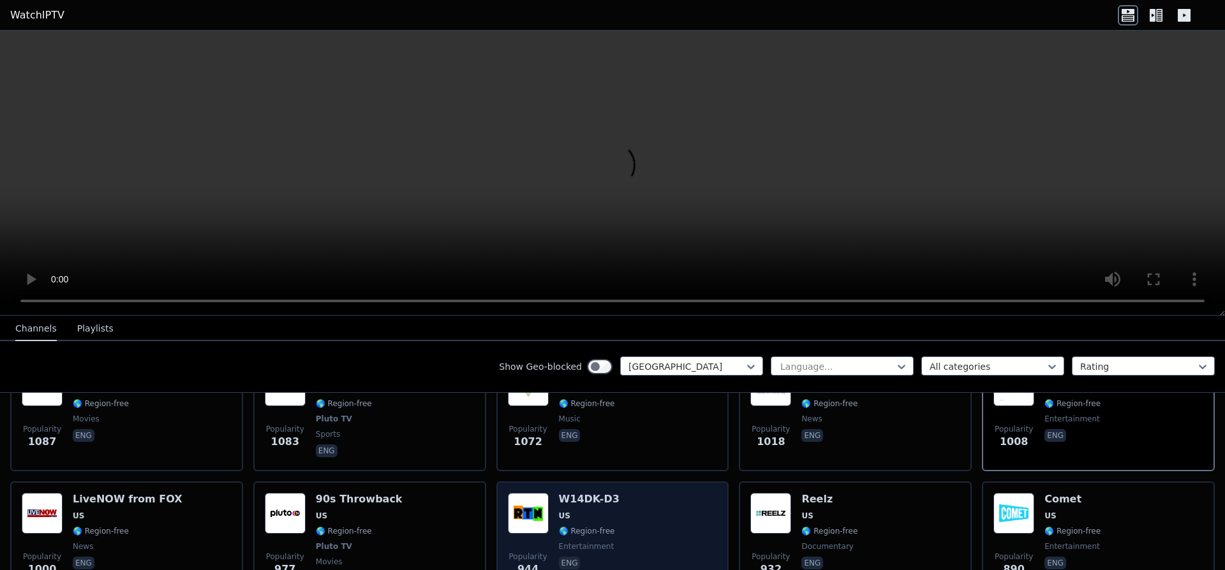
scroll to position [896, 0]
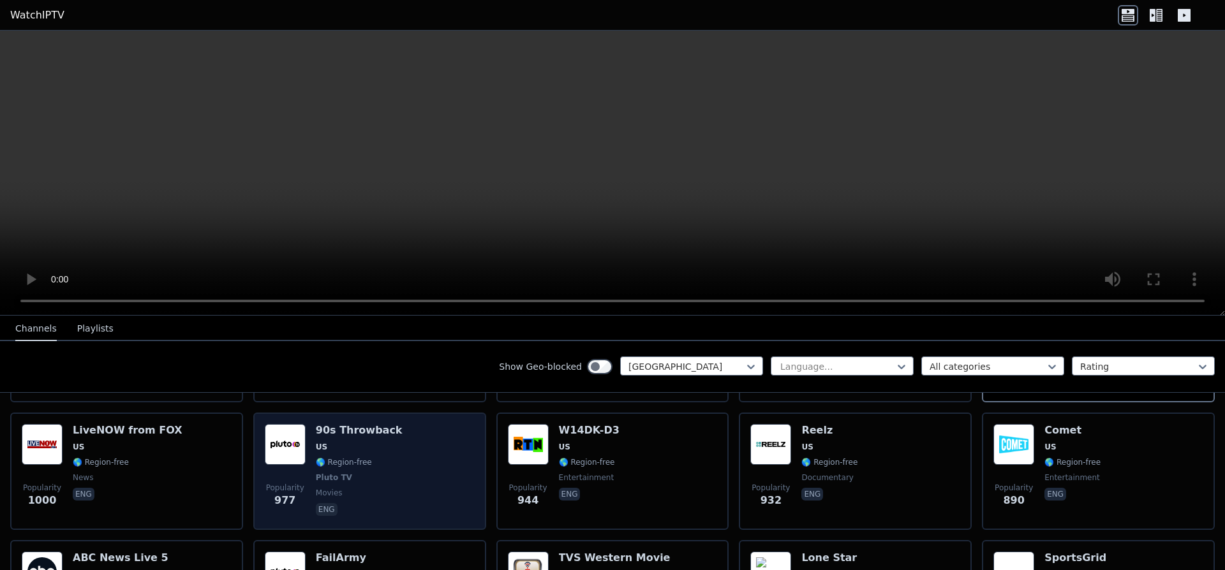
click at [429, 478] on div "Popularity 977 90s Throwback US 🌎 Region-free Pluto TV movies eng" at bounding box center [370, 471] width 210 height 94
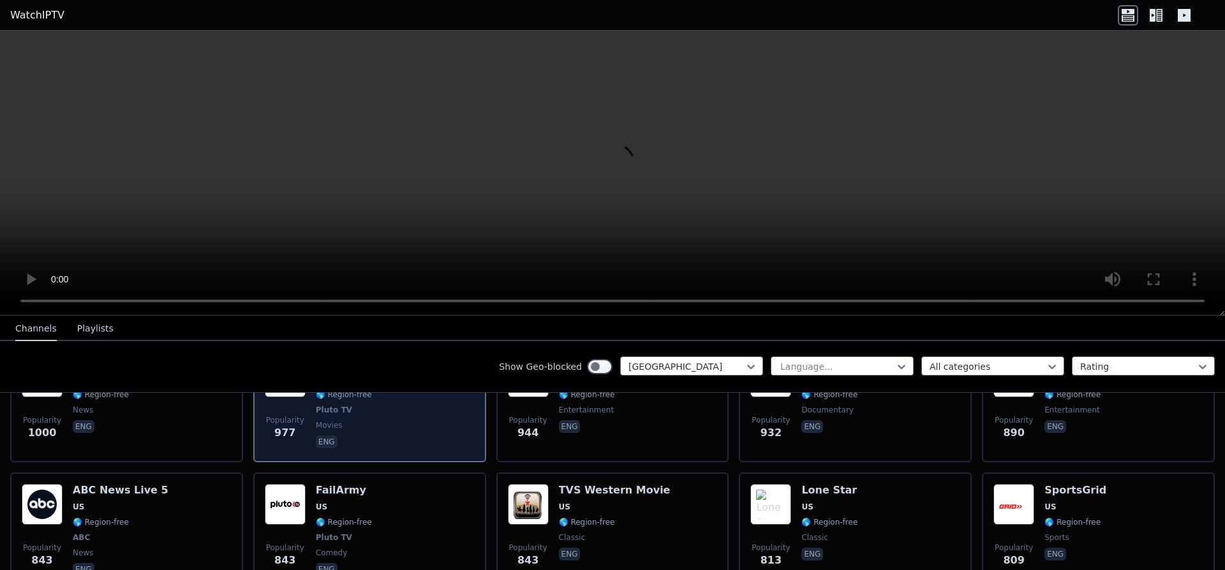
scroll to position [964, 0]
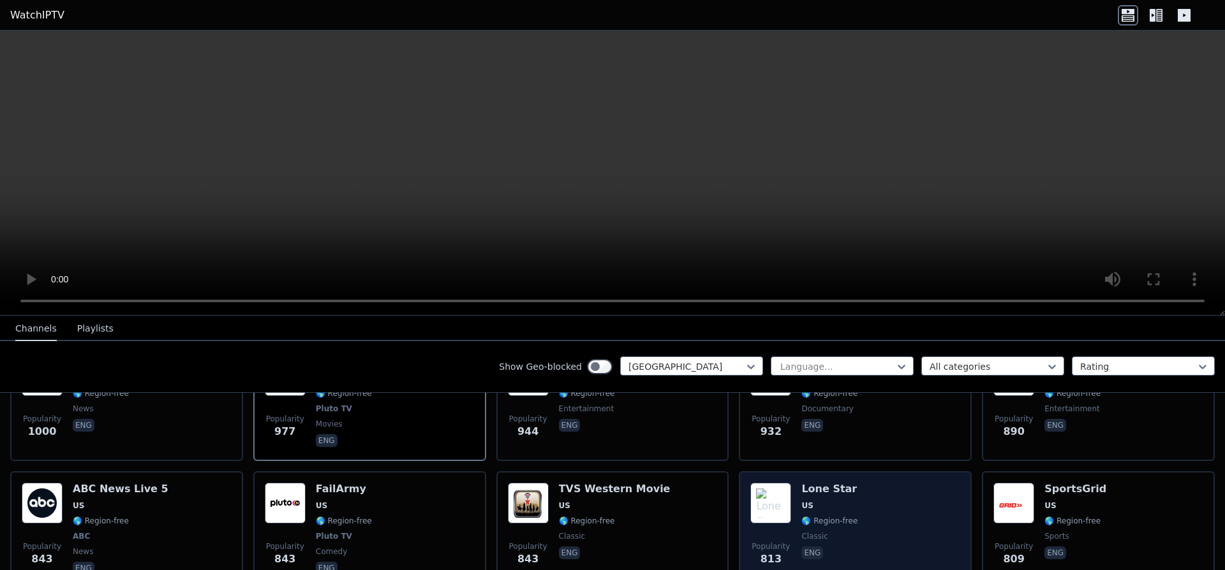
click at [842, 531] on span "classic" at bounding box center [829, 536] width 56 height 10
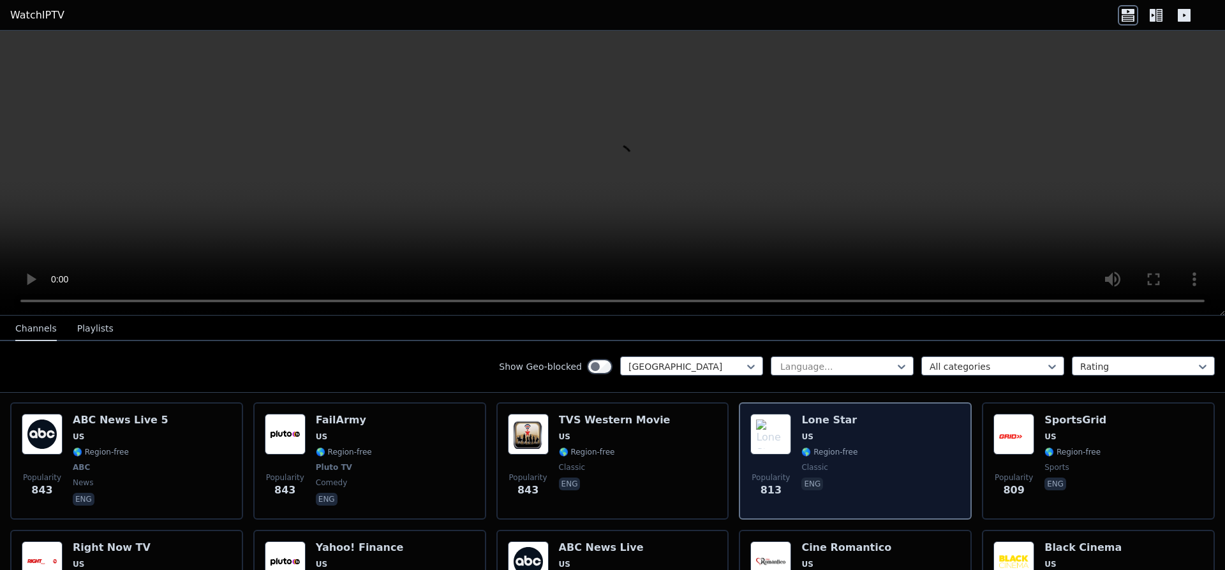
scroll to position [1102, 0]
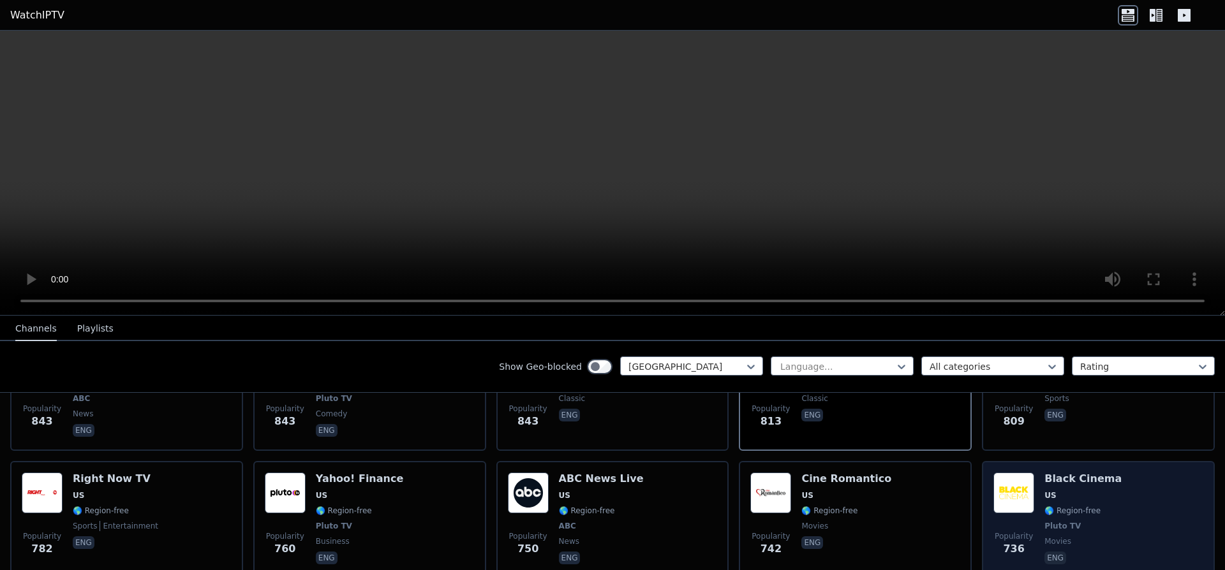
click at [1086, 536] on span "movies" at bounding box center [1082, 541] width 77 height 10
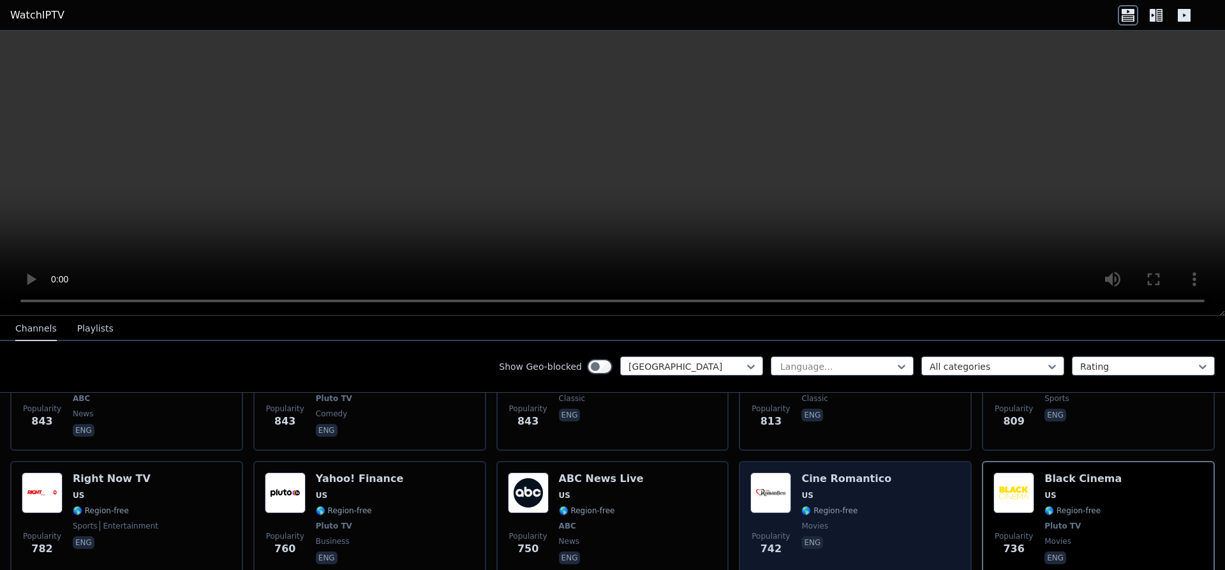
click at [924, 528] on div "Popularity 742 Cine Romantico US 🌎 Region-free movies eng" at bounding box center [855, 520] width 210 height 94
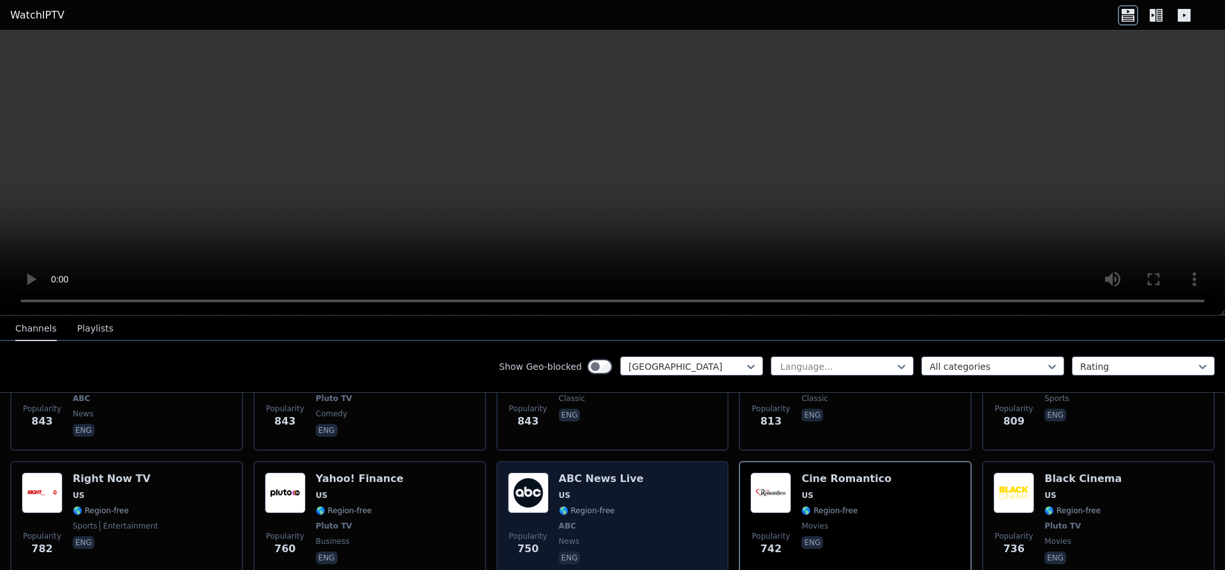
click at [672, 522] on div "Popularity 750 ABC News Live US 🌎 Region-free ABC news eng" at bounding box center [613, 520] width 210 height 94
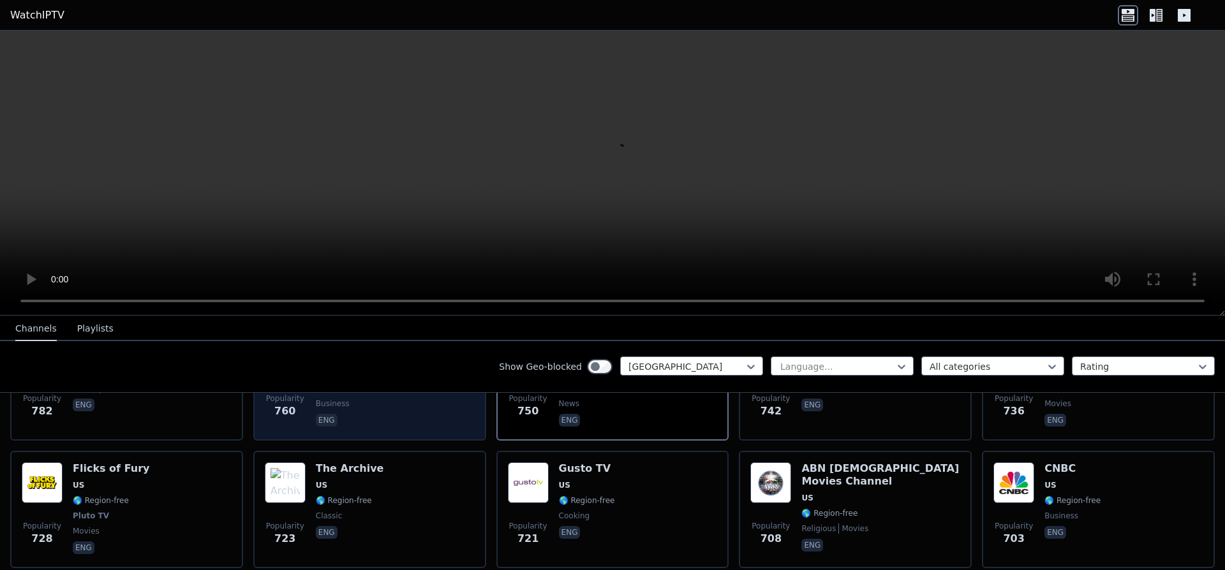
scroll to position [1309, 0]
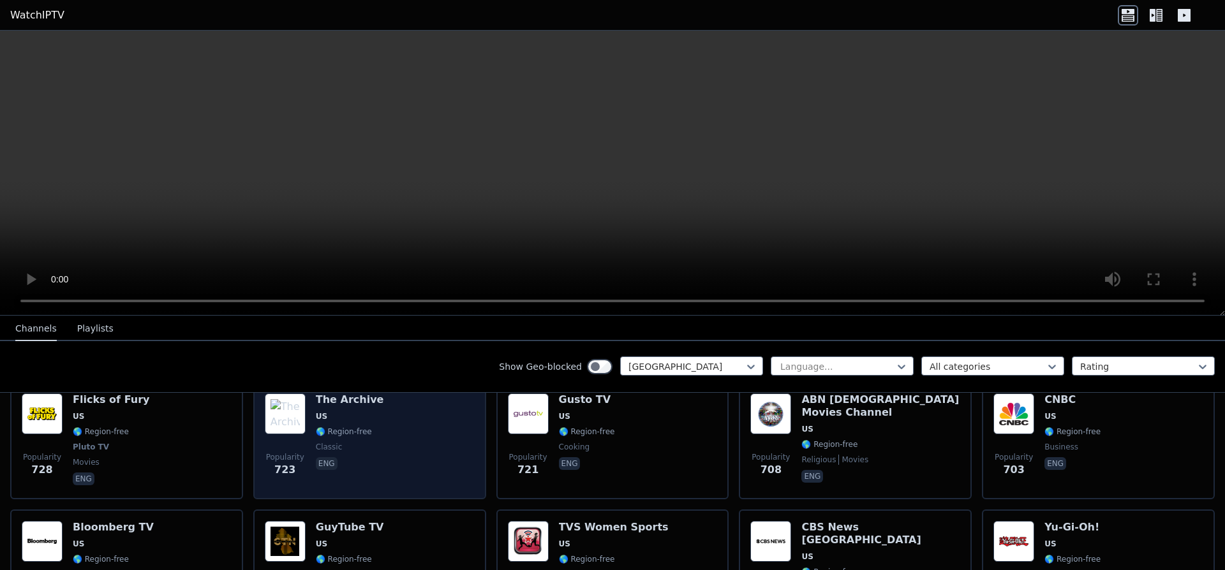
click at [445, 472] on div "Popularity 723 The Archive US 🌎 Region-free classic eng" at bounding box center [370, 441] width 210 height 94
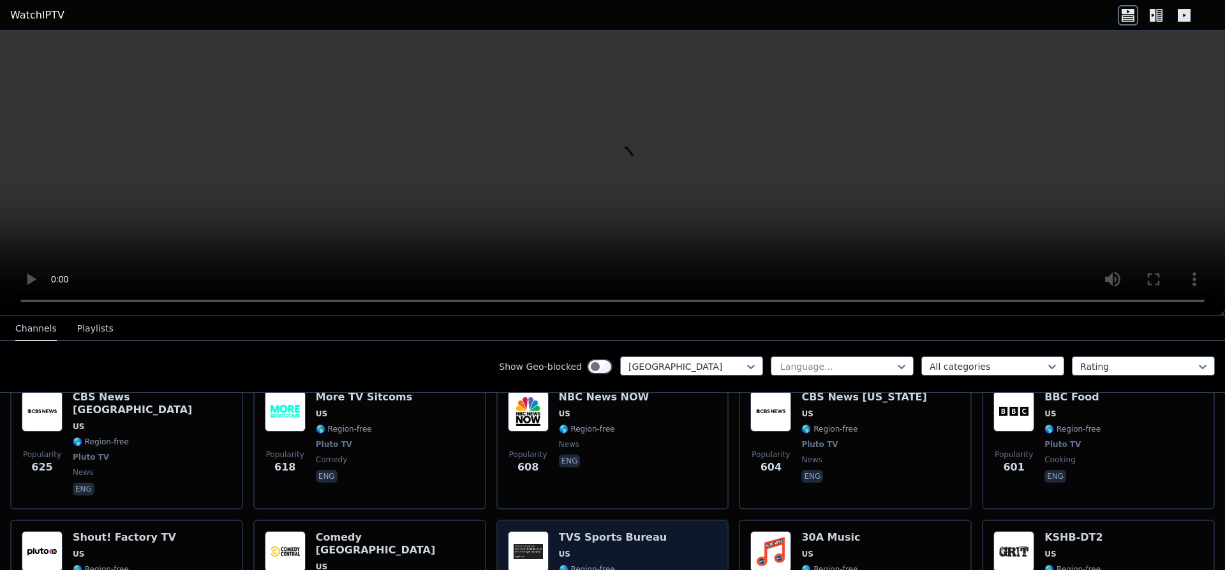
scroll to position [1584, 0]
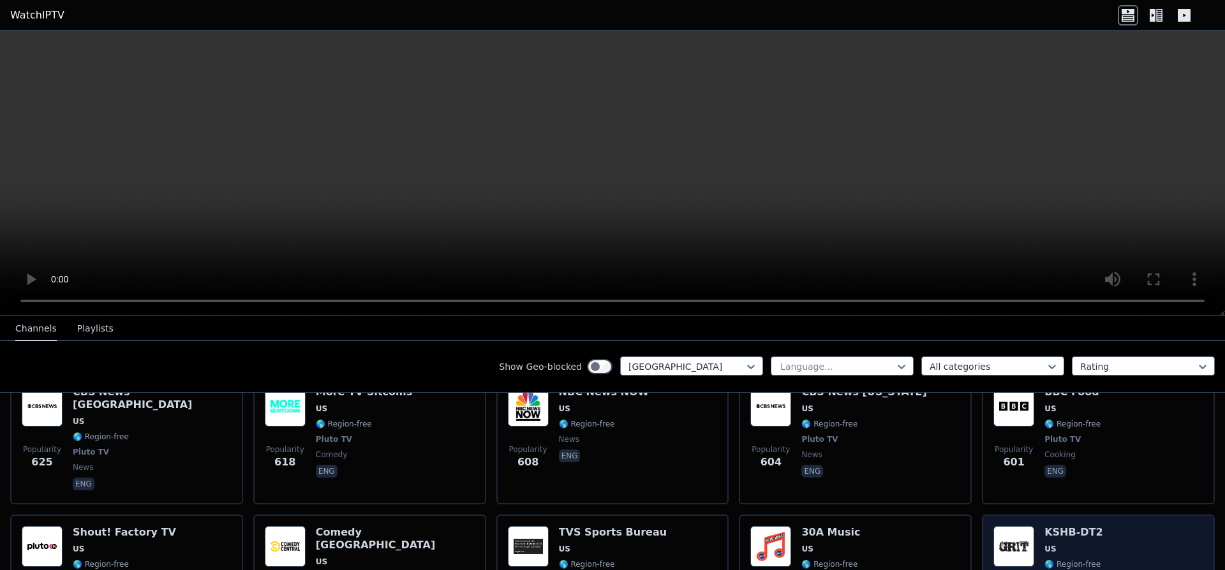
click at [1101, 526] on div "Popularity 548 KSHB-DT2 US 🌎 Region-free Grit entertainment eng" at bounding box center [1098, 573] width 210 height 94
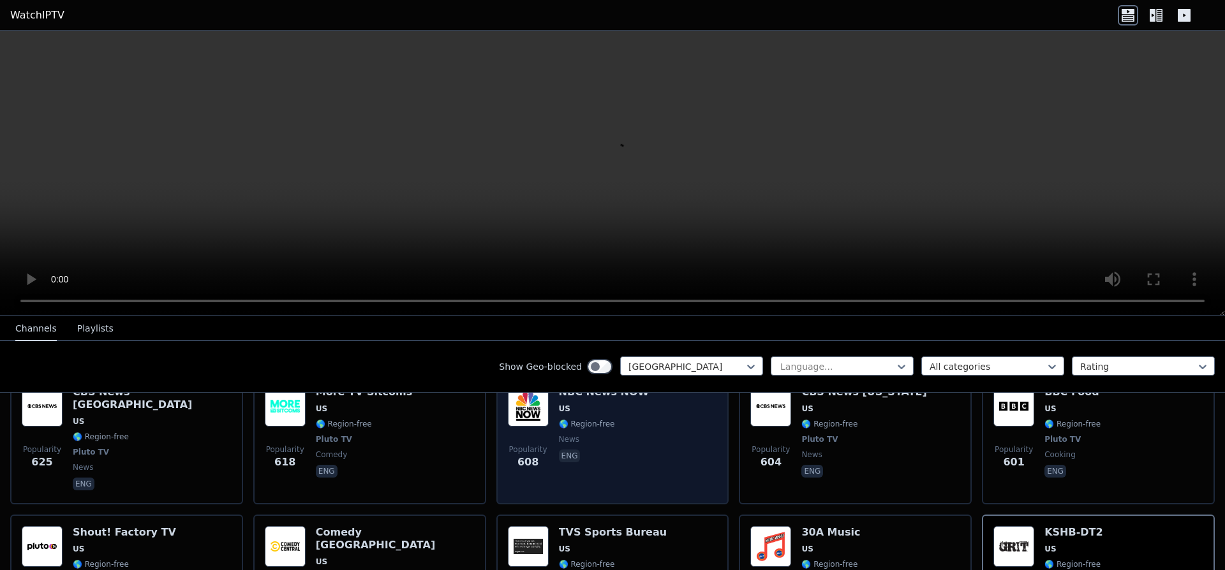
scroll to position [1653, 0]
